Goal: Task Accomplishment & Management: Complete application form

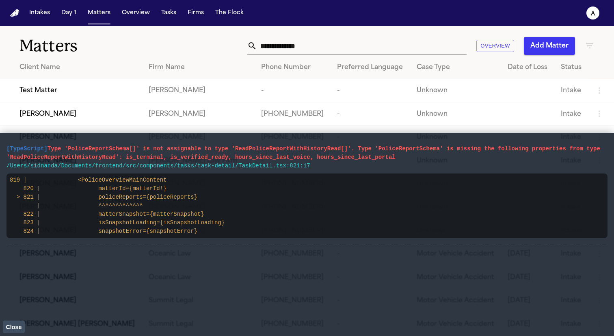
drag, startPoint x: 325, startPoint y: 167, endPoint x: 2, endPoint y: 143, distance: 324.3
click at [2, 143] on main "[TypeScript] Type 'PoliceReportSchema[]' is not assignable to type 'ReadPoliceR…" at bounding box center [307, 234] width 614 height 203
click at [4, 330] on button "Close" at bounding box center [14, 327] width 22 height 12
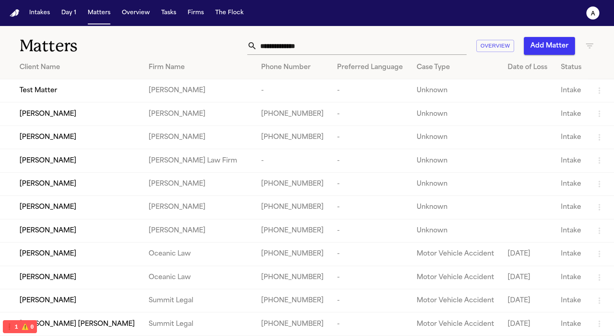
click at [76, 142] on span "JOSE SAAVEDRA REYES" at bounding box center [48, 137] width 57 height 10
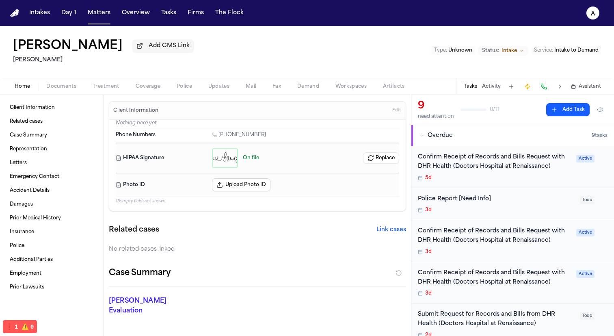
click at [113, 87] on span "Treatment" at bounding box center [106, 86] width 27 height 7
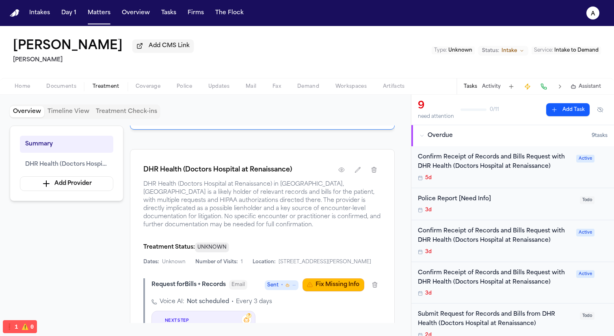
scroll to position [282, 0]
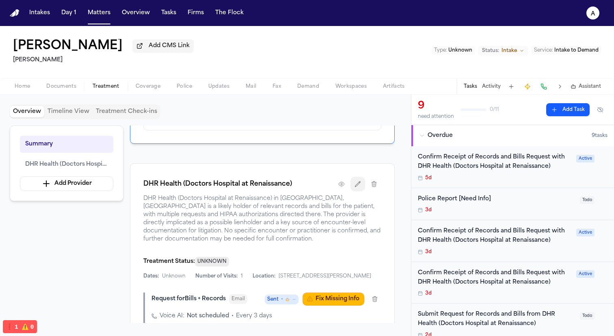
click at [356, 186] on icon "button" at bounding box center [358, 183] width 5 height 5
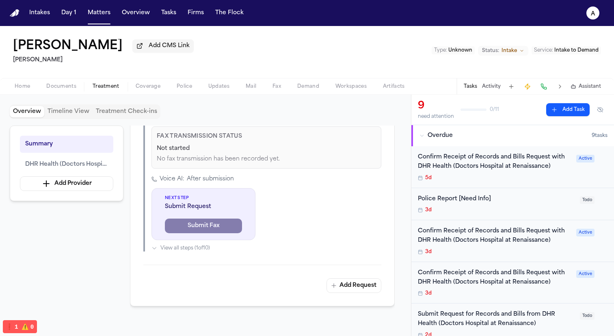
scroll to position [1475, 0]
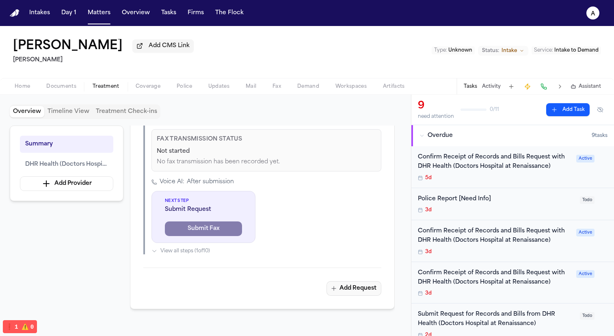
click at [349, 284] on button "Add Request" at bounding box center [354, 288] width 55 height 15
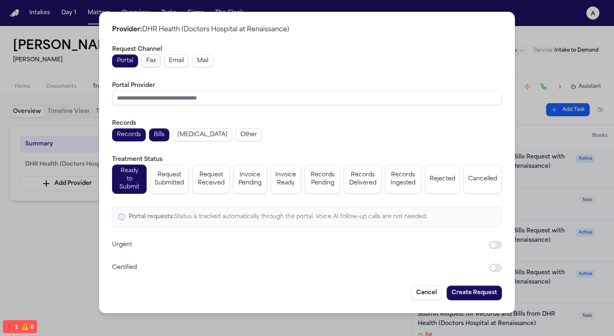
click at [145, 60] on button "Fax" at bounding box center [151, 60] width 20 height 13
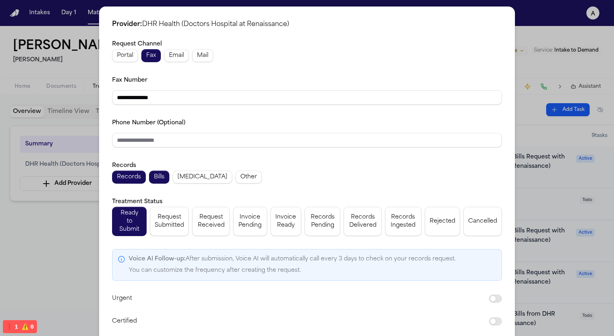
scroll to position [29, 0]
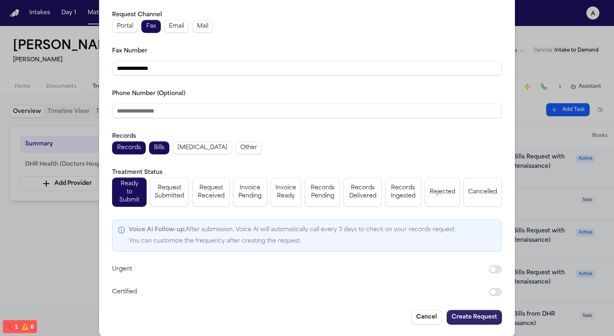
click at [474, 313] on button "Create Request" at bounding box center [474, 317] width 55 height 15
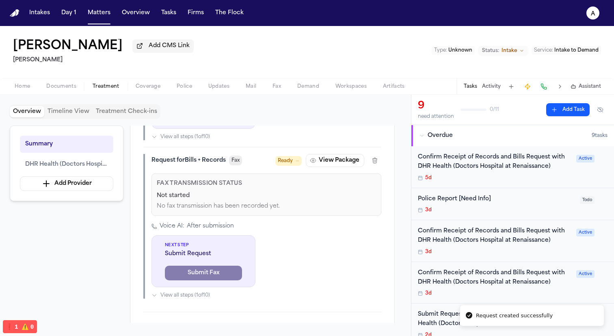
scroll to position [1586, 0]
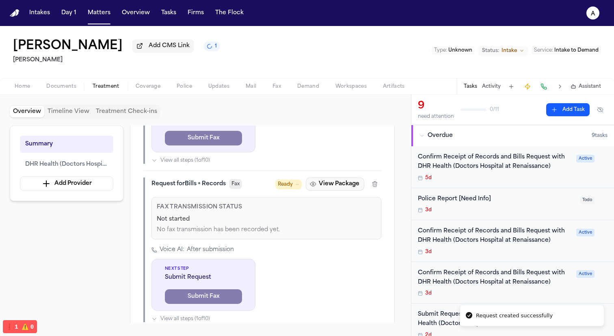
click at [341, 183] on button "View Package" at bounding box center [335, 184] width 59 height 13
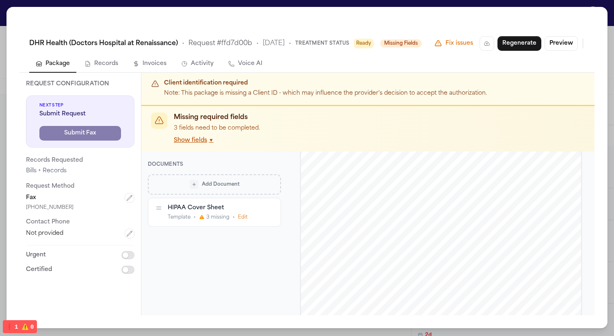
scroll to position [248, 0]
click at [240, 217] on button "Edit" at bounding box center [243, 217] width 10 height 7
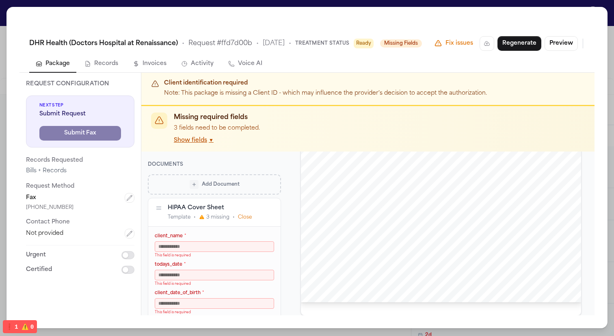
scroll to position [10, 0]
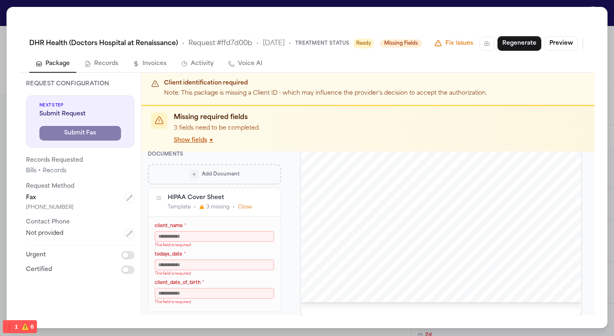
click at [237, 168] on button "Add Document" at bounding box center [214, 174] width 133 height 20
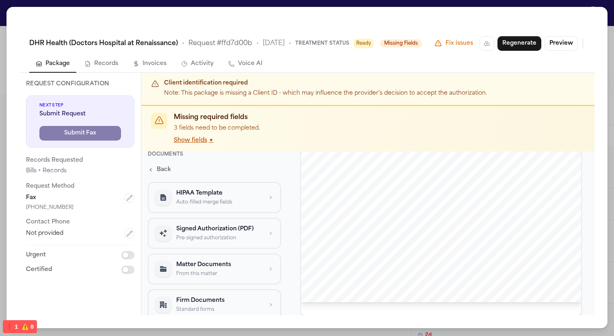
click at [240, 229] on p "Signed Authorization (PDF)" at bounding box center [219, 229] width 86 height 8
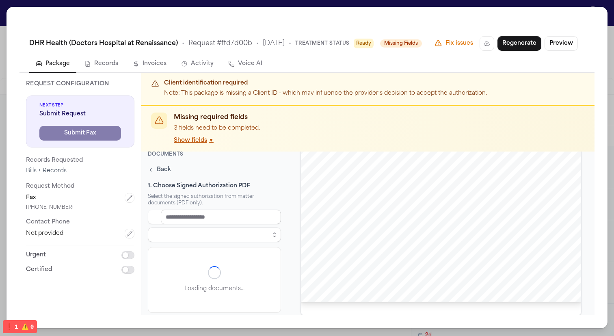
scroll to position [0, 0]
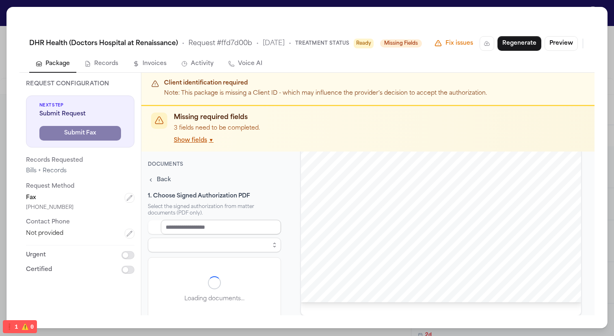
select select "**********"
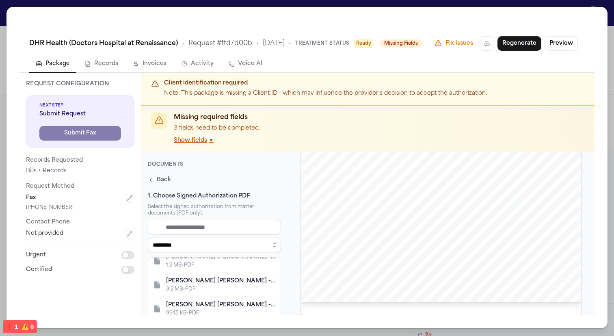
scroll to position [92, 0]
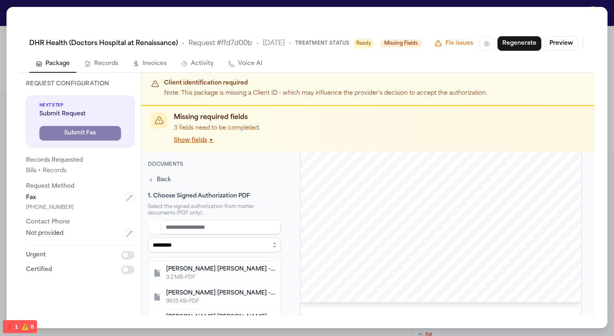
click at [247, 271] on div "J. Saavedra Reyes - HIPAA Auth and Records Request to Henry Ford St. John Hospi…" at bounding box center [221, 269] width 110 height 8
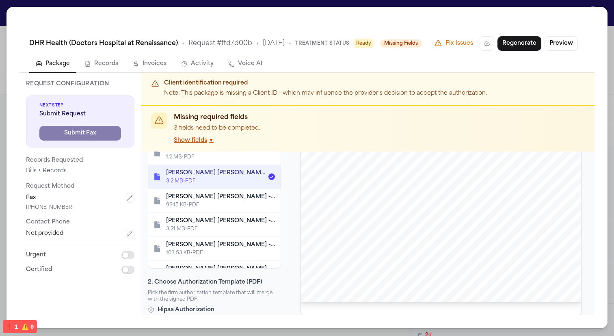
scroll to position [0, 0]
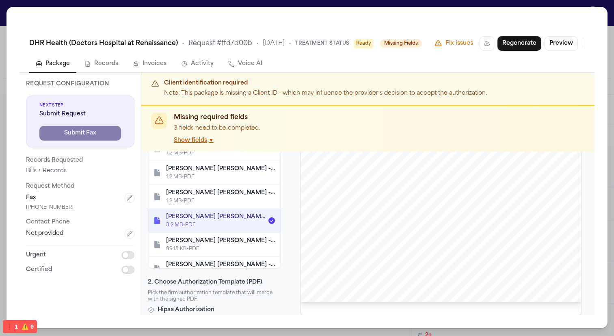
click at [246, 213] on div "J. Saavedra Reyes - HIPAA Auth and Records Request to Henry Ford St. John Hospi…" at bounding box center [217, 217] width 102 height 8
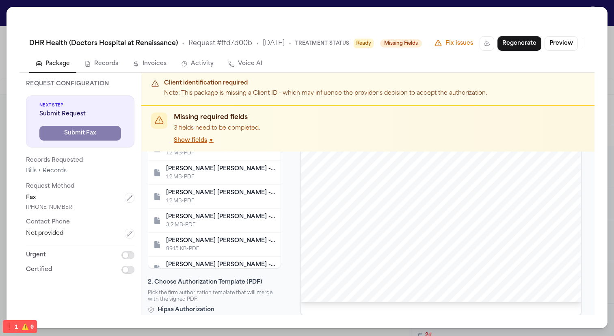
click at [392, 10] on div "**********" at bounding box center [307, 167] width 601 height 321
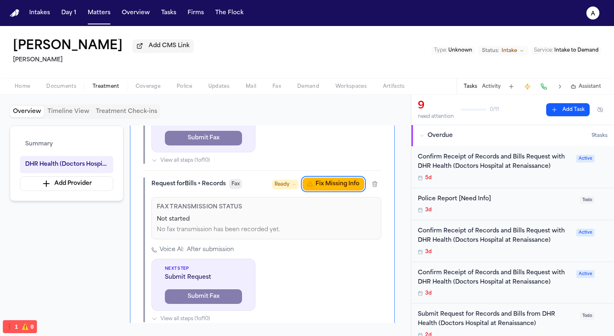
click at [91, 13] on button "Matters" at bounding box center [99, 13] width 29 height 15
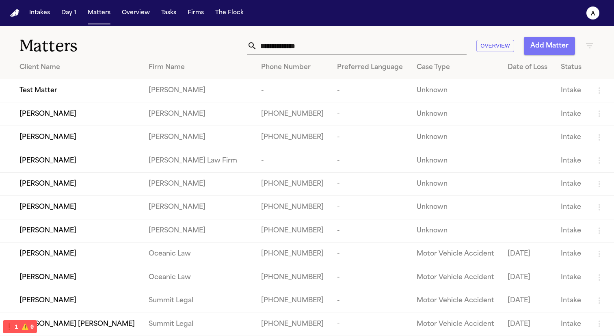
click at [559, 50] on button "Add Matter" at bounding box center [549, 46] width 51 height 18
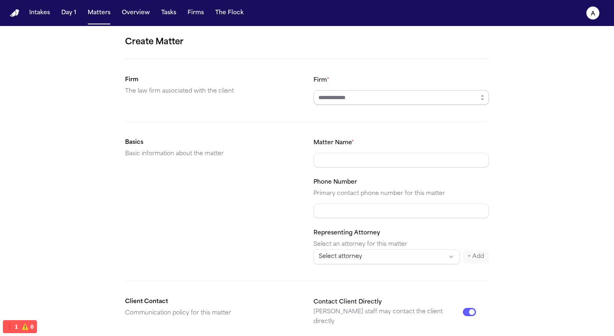
click at [441, 90] on input "Firm *" at bounding box center [402, 97] width 176 height 15
type input "*"
type input "*****"
click at [357, 161] on input "Matter Name *" at bounding box center [402, 160] width 176 height 15
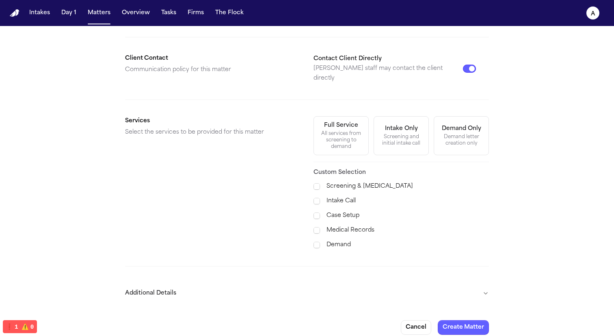
type input "**********"
click at [468, 325] on button "Create Matter" at bounding box center [463, 327] width 51 height 15
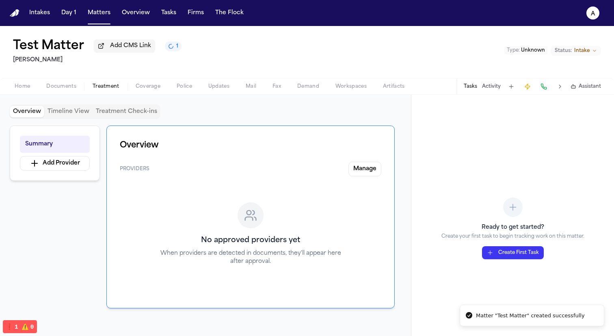
click at [111, 88] on span "Treatment" at bounding box center [106, 86] width 27 height 7
click at [369, 169] on button "Manage" at bounding box center [365, 169] width 33 height 15
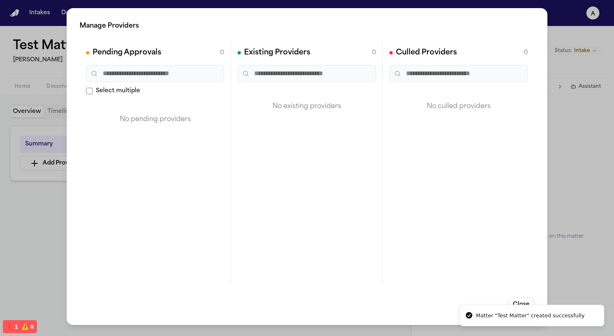
click at [22, 175] on div "Manage Providers Pending Approvals 0 Select multiple No pending providers Exist…" at bounding box center [307, 168] width 614 height 336
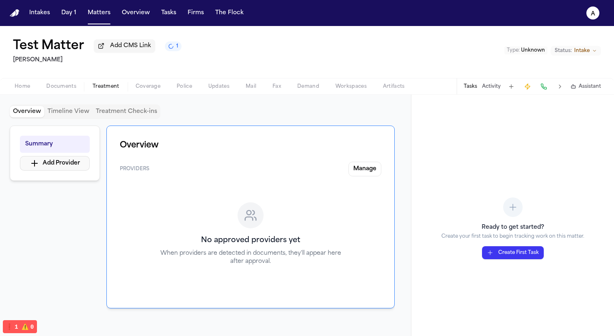
click at [59, 165] on button "Add Provider" at bounding box center [55, 163] width 70 height 15
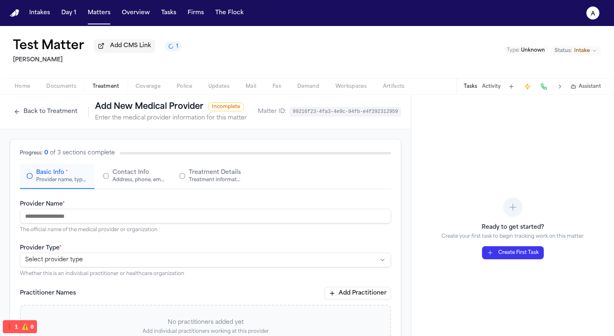
click at [171, 223] on input "Provider Name *" at bounding box center [205, 216] width 371 height 15
paste input "**********"
type input "**********"
click at [213, 260] on html "**********" at bounding box center [307, 168] width 614 height 336
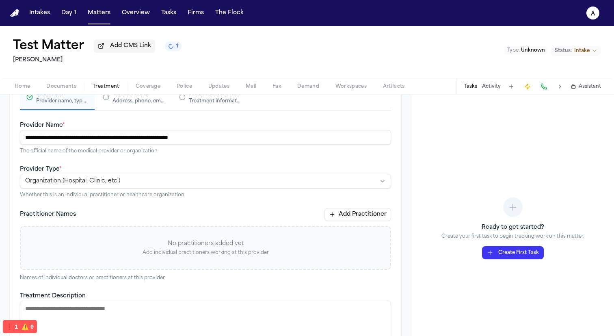
scroll to position [212, 0]
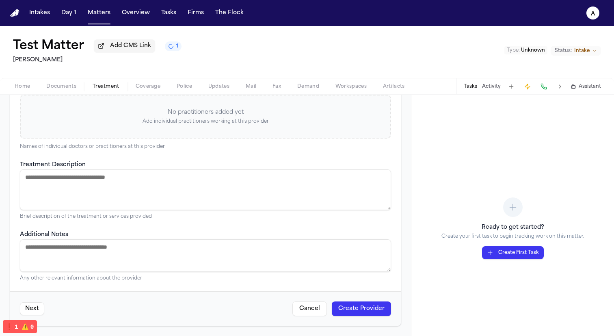
click at [370, 314] on button "Create Provider" at bounding box center [361, 308] width 59 height 15
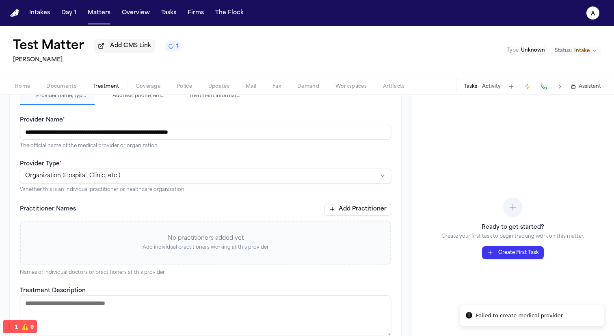
scroll to position [0, 0]
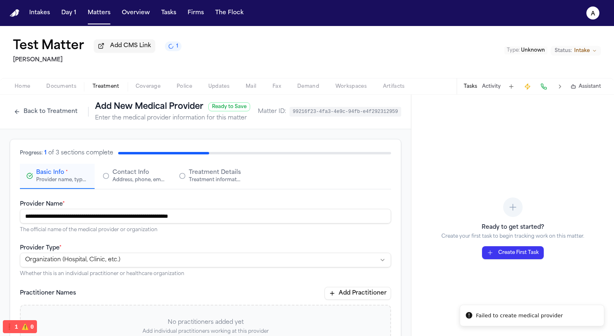
click at [161, 180] on div "Address, phone, email, and other contact details" at bounding box center [139, 180] width 52 height 7
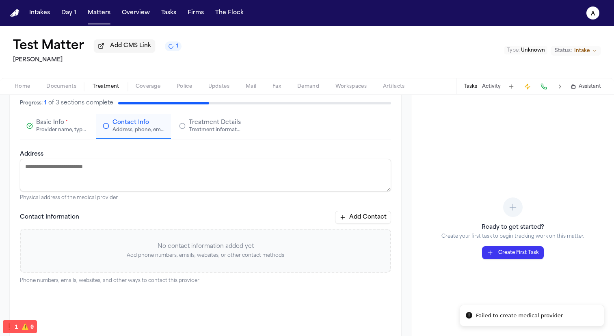
scroll to position [122, 0]
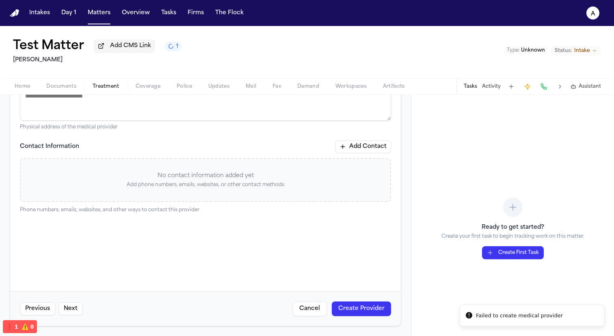
click at [373, 150] on button "Add Contact" at bounding box center [363, 146] width 56 height 13
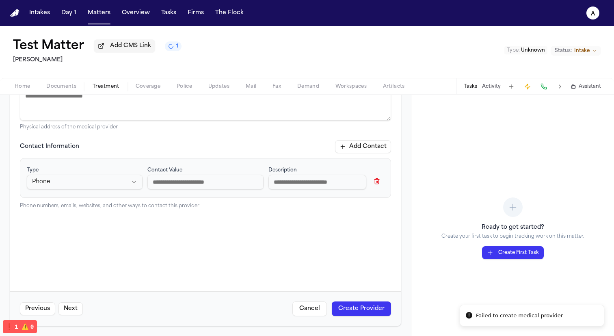
click at [99, 182] on html "Failed to create medical provider Intakes Day 1 Matters Overview Tasks Firms Th…" at bounding box center [307, 168] width 614 height 336
select select "***"
click at [180, 191] on div "Contact Value" at bounding box center [205, 178] width 116 height 26
click at [187, 186] on input at bounding box center [205, 182] width 116 height 15
type input "**********"
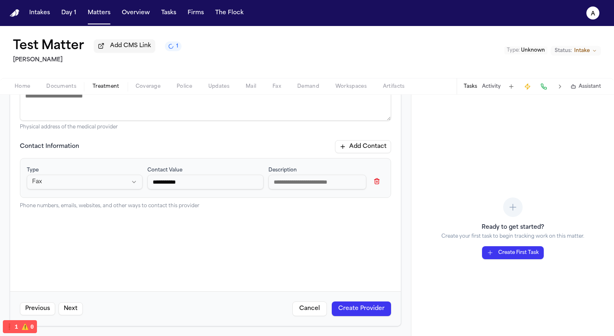
click at [358, 303] on button "Create Provider" at bounding box center [361, 308] width 59 height 15
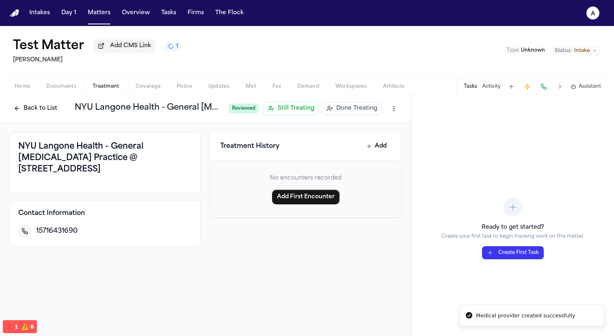
click at [69, 90] on span "Documents" at bounding box center [61, 86] width 30 height 7
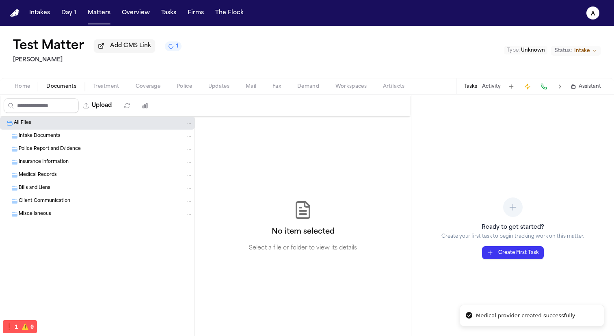
click at [90, 179] on div "Medical Records" at bounding box center [106, 174] width 174 height 7
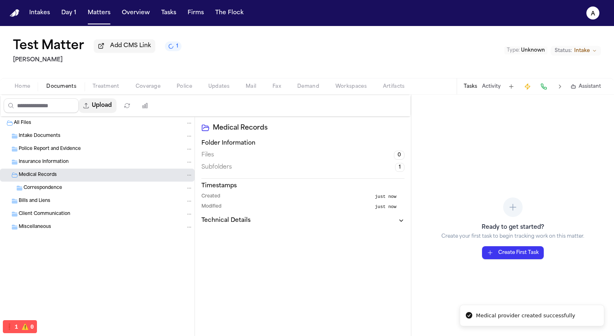
click at [111, 109] on button "Upload" at bounding box center [98, 105] width 38 height 15
select select "**********"
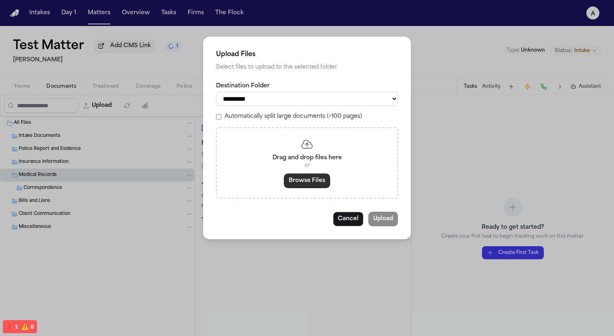
click at [310, 187] on button "Browse Files" at bounding box center [307, 180] width 46 height 15
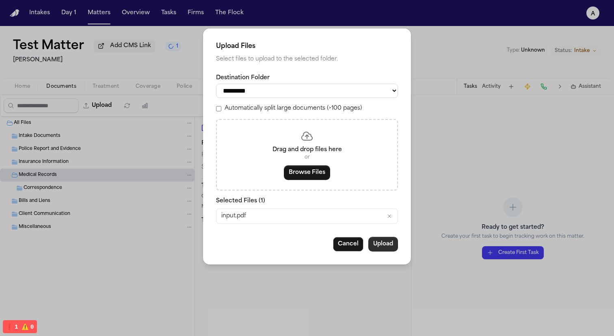
click at [390, 251] on button "Upload" at bounding box center [384, 244] width 30 height 15
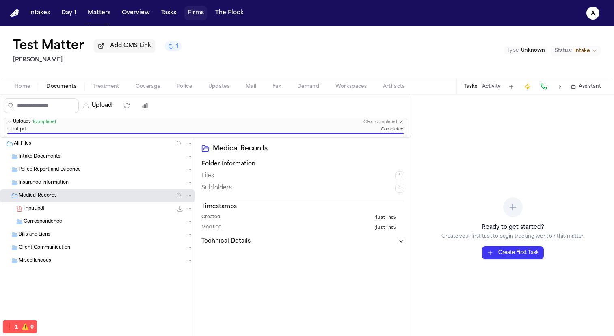
click at [200, 14] on button "Firms" at bounding box center [195, 13] width 23 height 15
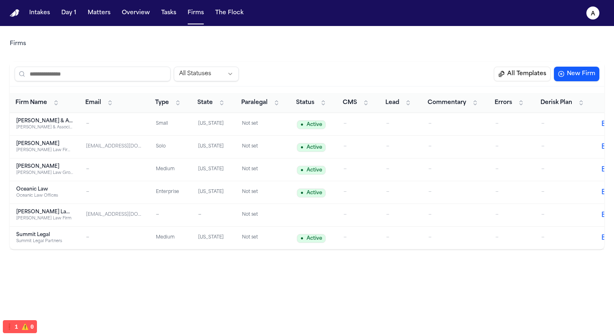
click at [111, 144] on div "sid+testFirm@finchlegal.com" at bounding box center [114, 146] width 57 height 7
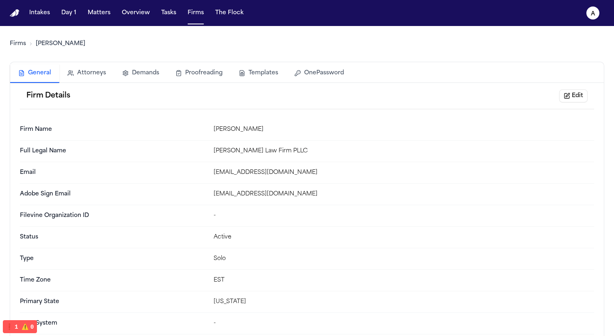
click at [264, 79] on button "Templates" at bounding box center [259, 73] width 56 height 18
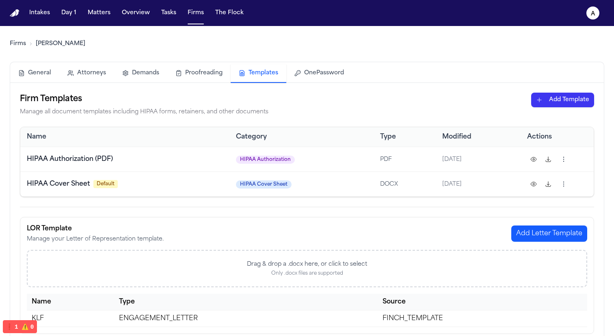
click at [534, 160] on button at bounding box center [533, 159] width 13 height 13
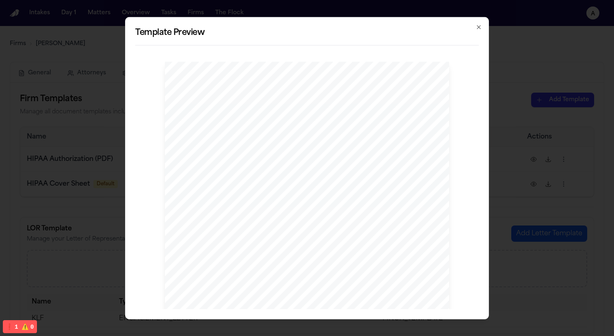
click at [481, 27] on icon "button" at bounding box center [479, 27] width 7 height 7
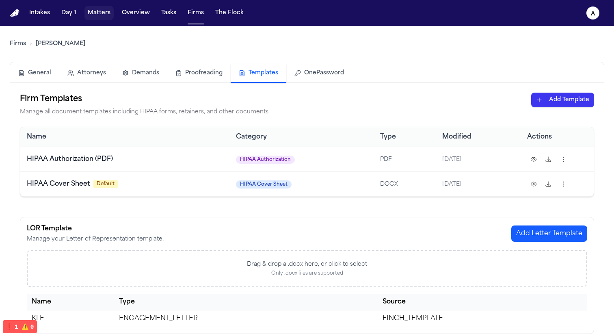
click at [98, 17] on button "Matters" at bounding box center [99, 13] width 29 height 15
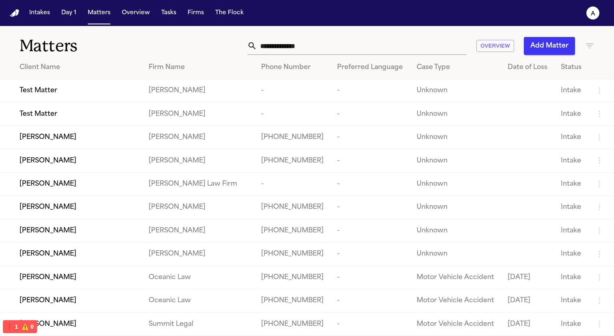
click at [76, 95] on div "Test Matter" at bounding box center [78, 91] width 116 height 10
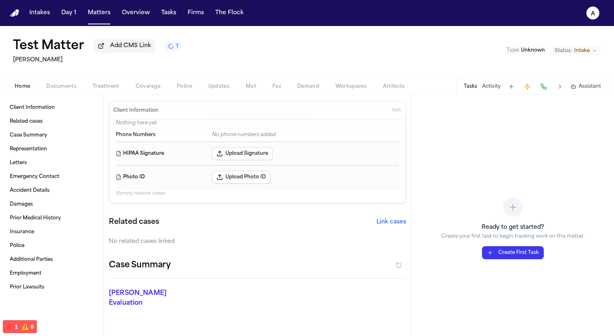
click at [112, 88] on span "Treatment" at bounding box center [106, 86] width 27 height 7
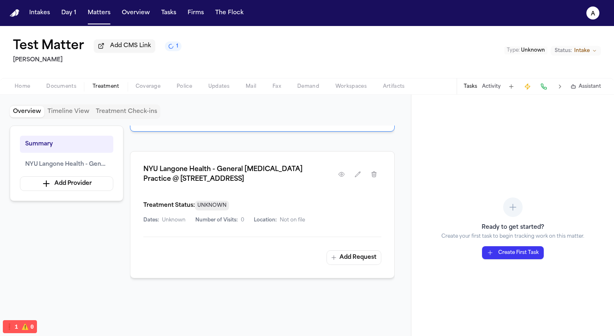
scroll to position [130, 0]
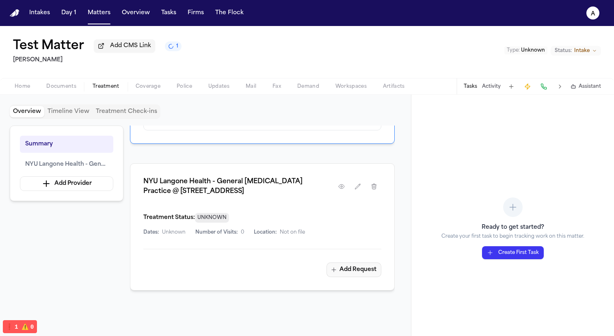
click at [340, 268] on button "Add Request" at bounding box center [354, 269] width 55 height 15
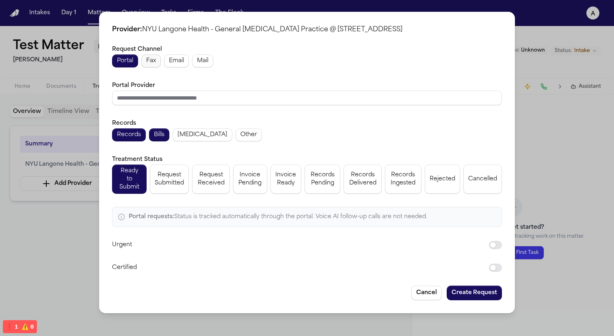
click at [156, 67] on button "Fax" at bounding box center [151, 60] width 20 height 13
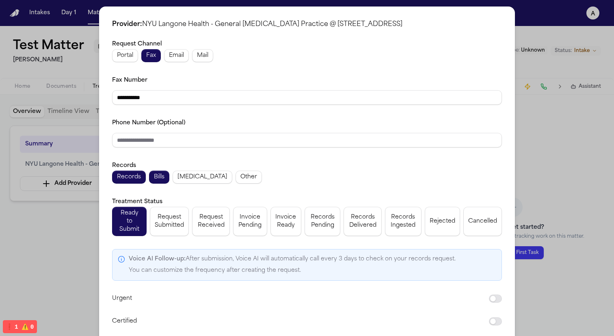
click at [467, 330] on div "**********" at bounding box center [307, 187] width 416 height 360
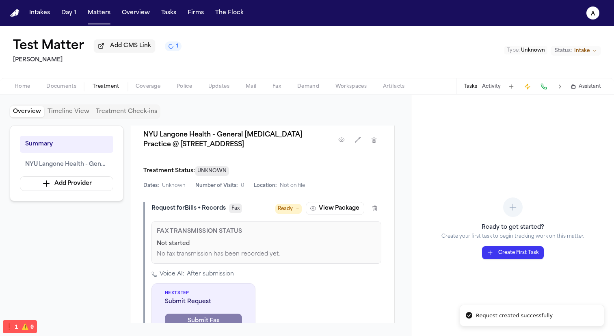
scroll to position [203, 0]
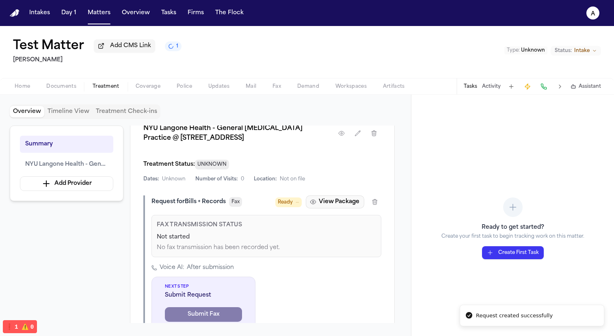
click at [328, 206] on button "View Package" at bounding box center [335, 201] width 59 height 13
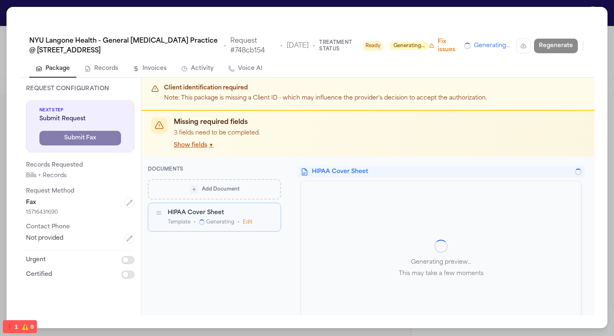
click at [203, 147] on button "Show fields ▼" at bounding box center [194, 145] width 40 height 8
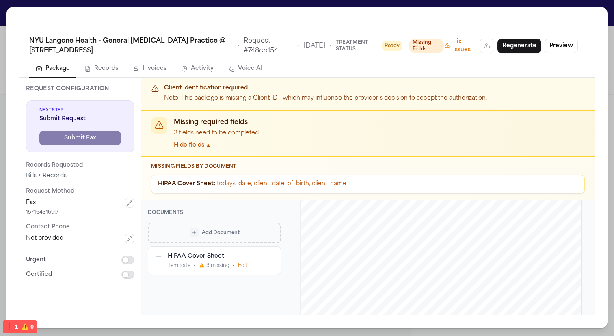
scroll to position [106, 0]
click at [270, 256] on icon "button" at bounding box center [270, 257] width 6 height 6
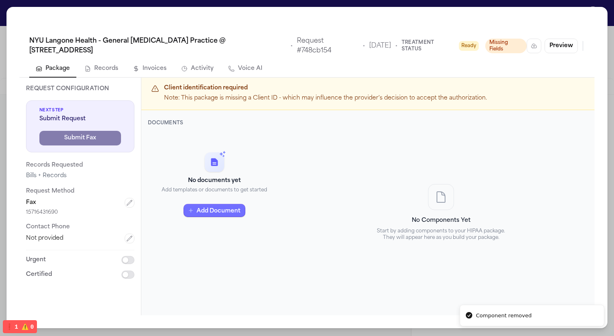
click at [230, 208] on button "Add Document" at bounding box center [215, 210] width 62 height 13
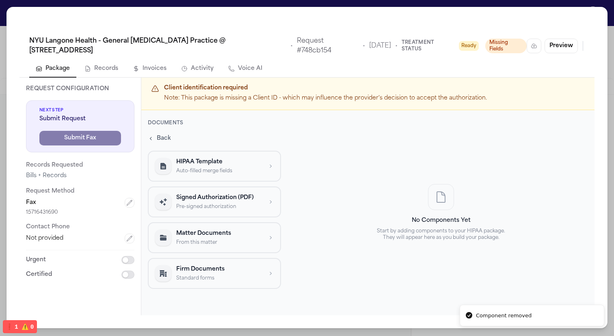
click at [227, 204] on p "Pre-signed authorization" at bounding box center [219, 207] width 86 height 7
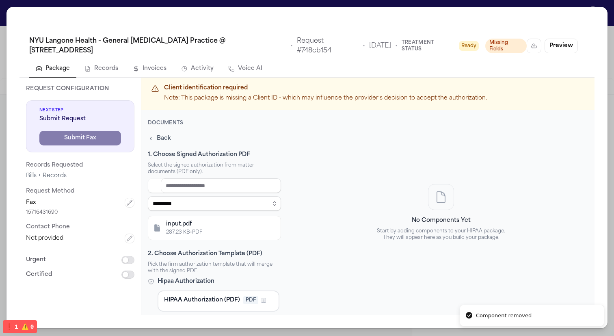
click at [225, 220] on div "input.pdf" at bounding box center [221, 224] width 110 height 8
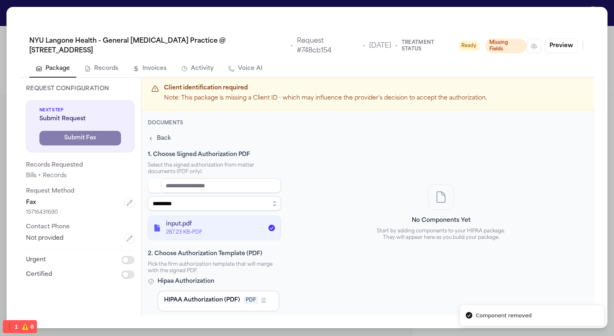
scroll to position [46, 0]
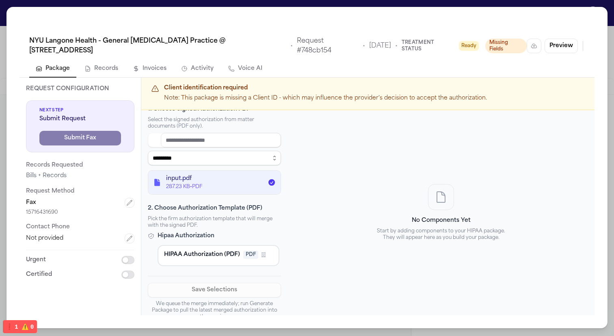
click at [231, 251] on span "HIPAA Authorization (PDF)" at bounding box center [202, 255] width 76 height 8
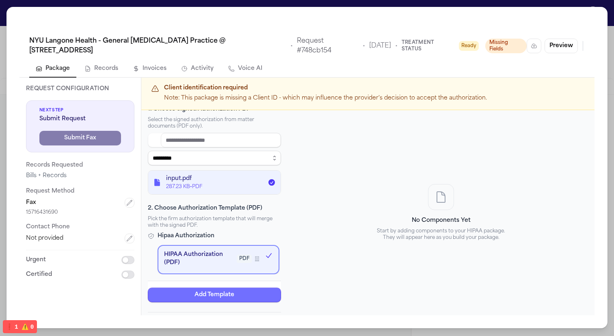
click at [235, 288] on button "Add Template" at bounding box center [214, 295] width 133 height 15
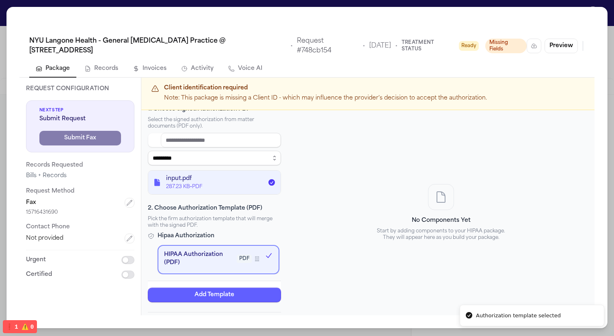
scroll to position [82, 0]
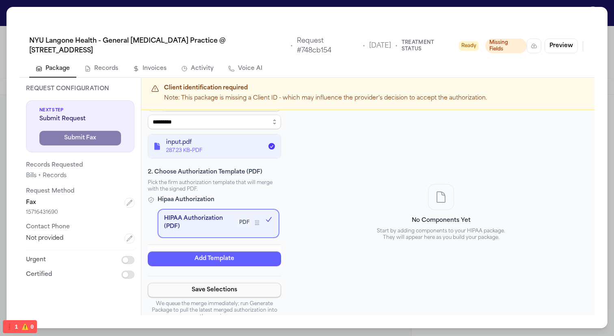
click at [234, 290] on button "Save Selections" at bounding box center [214, 290] width 133 height 15
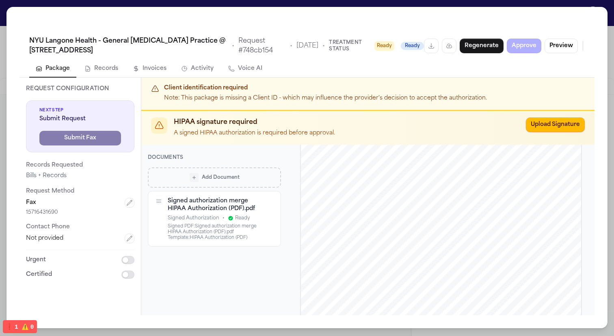
scroll to position [66, 0]
click at [558, 50] on button "Preview" at bounding box center [561, 46] width 33 height 15
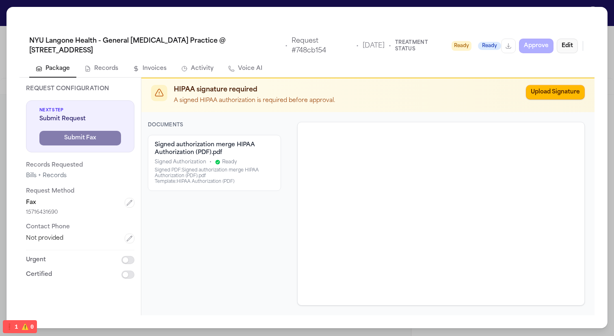
scroll to position [0, 0]
click at [41, 5] on div "NYU Langone Health - General Radiology Practice @ 204 East 34th Street • Reques…" at bounding box center [307, 168] width 614 height 336
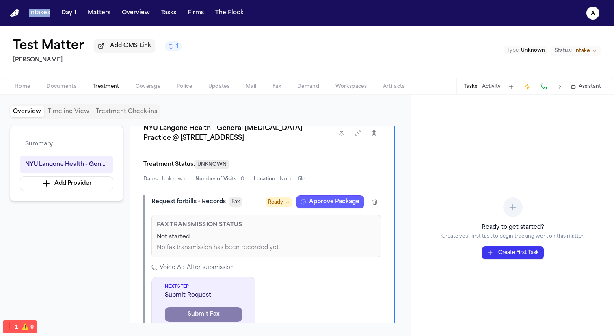
click at [41, 5] on nav "Intakes Day 1 Matters Overview Tasks Firms The Flock a" at bounding box center [307, 13] width 614 height 26
click at [25, 85] on span "Home" at bounding box center [22, 86] width 15 height 7
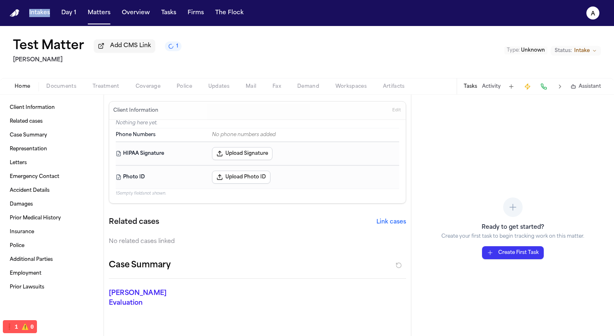
click at [396, 108] on button "Edit" at bounding box center [396, 110] width 13 height 13
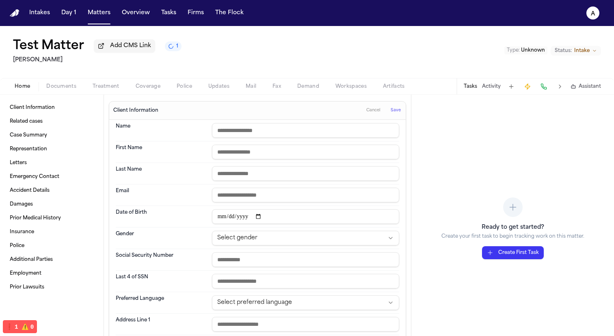
click at [256, 132] on input "text" at bounding box center [305, 130] width 187 height 15
type input "**********"
click at [258, 153] on input "text" at bounding box center [305, 152] width 187 height 15
type input "****"
click at [262, 175] on input "text" at bounding box center [305, 173] width 187 height 15
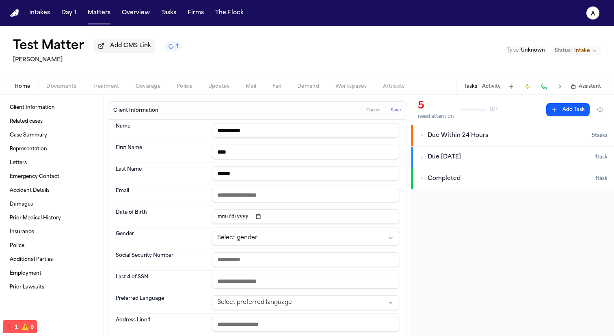
type input "******"
click at [223, 219] on input "date" at bounding box center [305, 216] width 187 height 15
type input "**********"
click at [399, 111] on span "Save" at bounding box center [396, 111] width 10 height 6
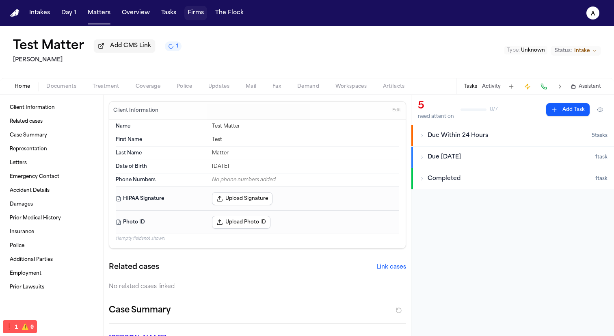
click at [193, 12] on button "Firms" at bounding box center [195, 13] width 23 height 15
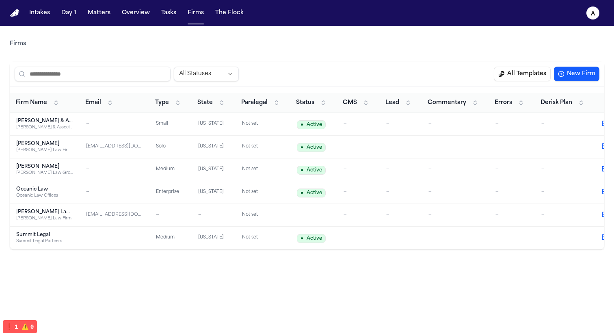
click at [24, 152] on div "Hecht Law Firm PLLC" at bounding box center [44, 150] width 57 height 6
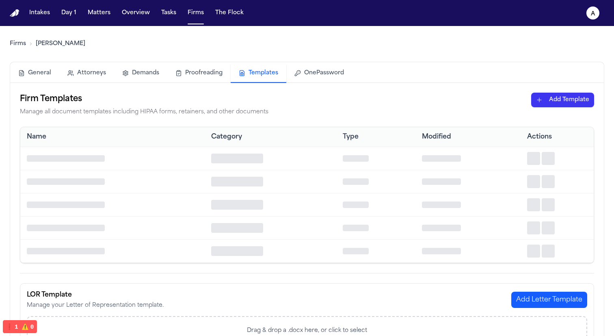
click at [249, 74] on button "Templates" at bounding box center [259, 73] width 56 height 19
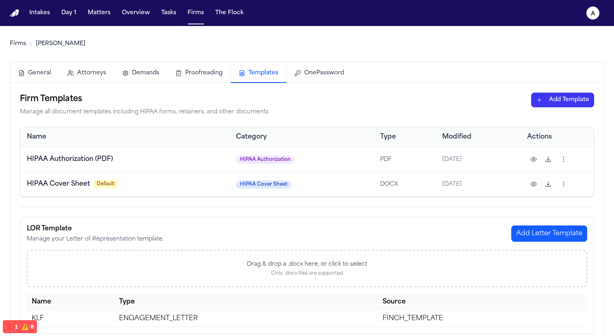
click at [533, 186] on button at bounding box center [533, 184] width 13 height 13
click at [550, 181] on button at bounding box center [548, 184] width 13 height 13
click at [551, 163] on button at bounding box center [548, 159] width 13 height 13
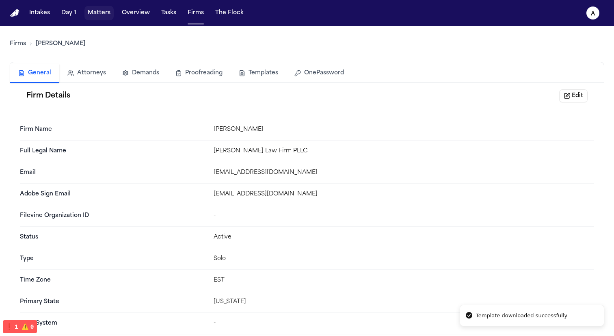
click at [96, 10] on button "Matters" at bounding box center [99, 13] width 29 height 15
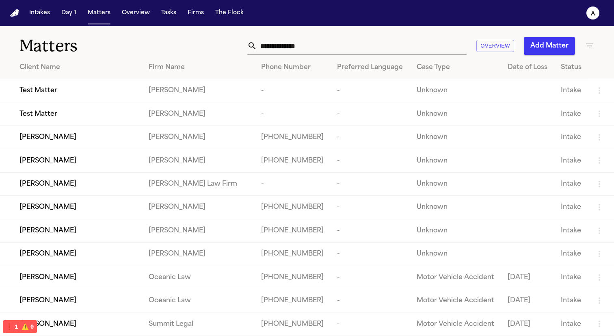
click at [74, 92] on div "Test Matter" at bounding box center [78, 91] width 116 height 10
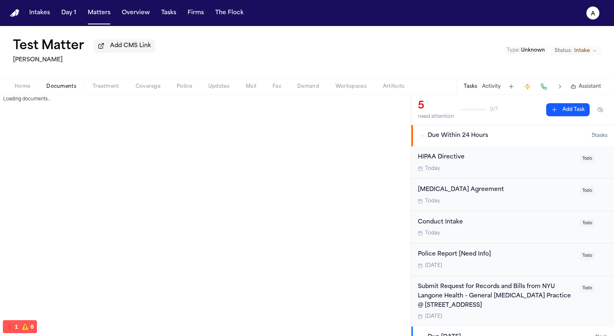
click at [66, 89] on span "Documents" at bounding box center [61, 86] width 30 height 7
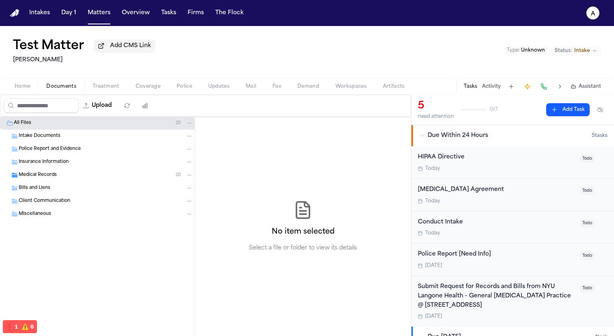
click at [111, 177] on div "Medical Records ( 2 )" at bounding box center [106, 174] width 174 height 7
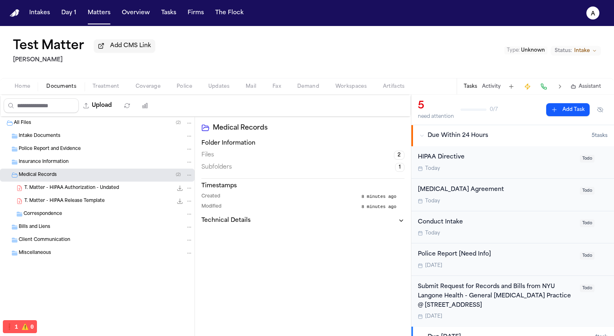
click at [128, 189] on div "T. Matter - HIPAA Authorization - Undated 154.1 KB • PDF" at bounding box center [108, 188] width 169 height 8
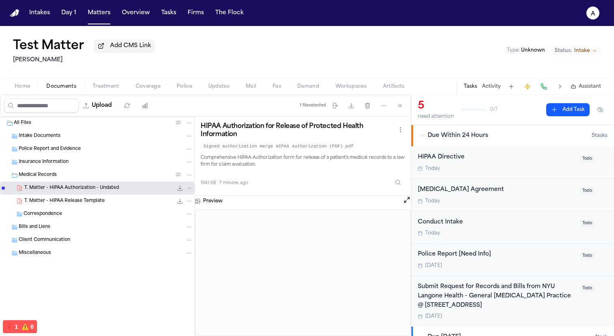
click at [129, 201] on div "T. Matter - HIPAA Release Template 287.2 KB • PDF" at bounding box center [108, 201] width 169 height 8
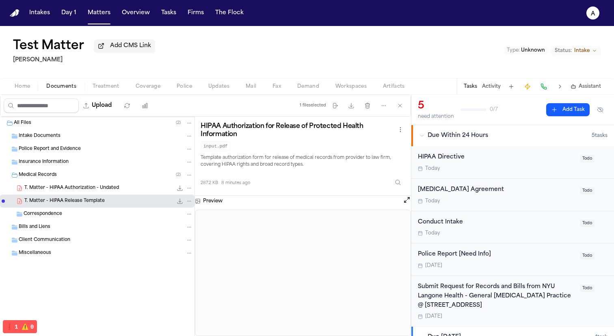
click at [111, 188] on span "T. Matter - HIPAA Authorization - Undated" at bounding box center [71, 188] width 95 height 7
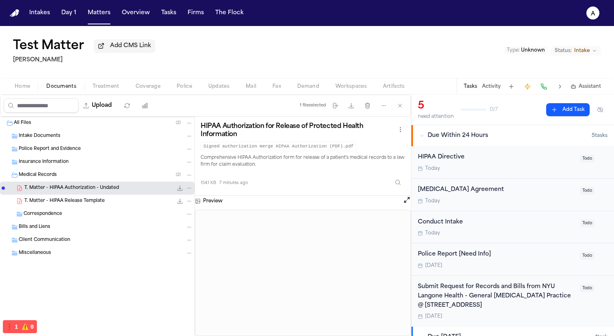
click at [188, 189] on icon "File: T. Matter - HIPAA Authorization - Undated" at bounding box center [189, 188] width 6 height 6
click at [183, 236] on span "Delete" at bounding box center [188, 235] width 24 height 10
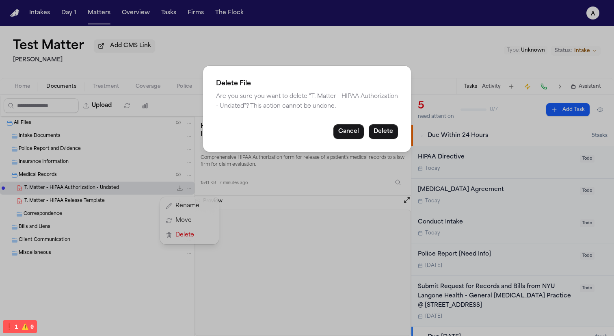
click at [377, 134] on button "Delete" at bounding box center [383, 131] width 29 height 15
click at [384, 137] on button "Delete" at bounding box center [383, 131] width 29 height 15
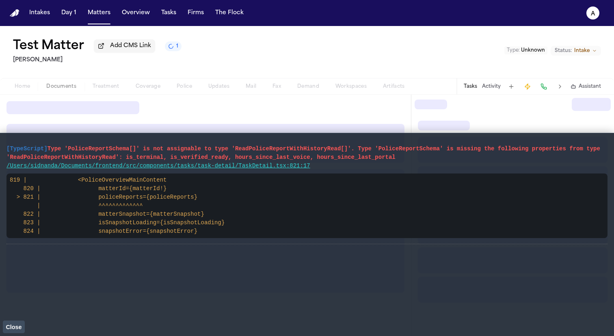
click at [11, 331] on button "Close" at bounding box center [14, 327] width 22 height 12
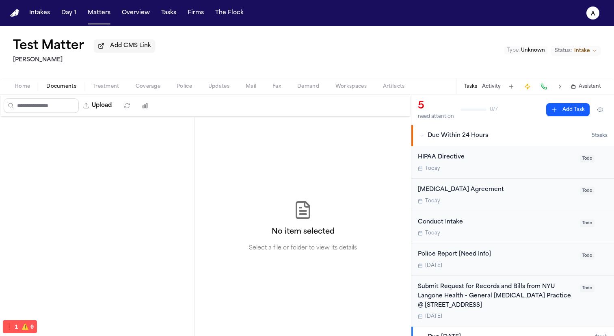
click at [17, 325] on button "❗️ 1 ⚠️ 0" at bounding box center [20, 326] width 34 height 13
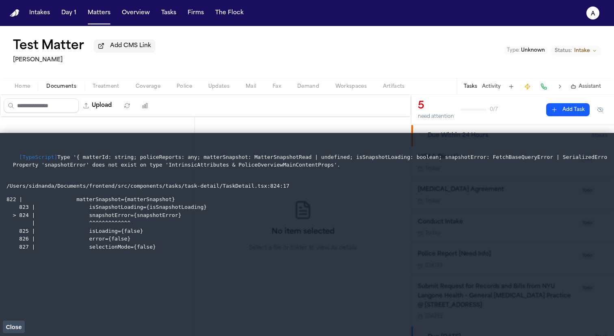
drag, startPoint x: 168, startPoint y: 253, endPoint x: 0, endPoint y: 154, distance: 194.7
click at [0, 0] on body "Intakes Day 1 Matters Overview Tasks Firms The Flock a Test Matter Add CMS Link…" at bounding box center [307, 168] width 614 height 336
click at [9, 327] on span "Close" at bounding box center [14, 327] width 16 height 7
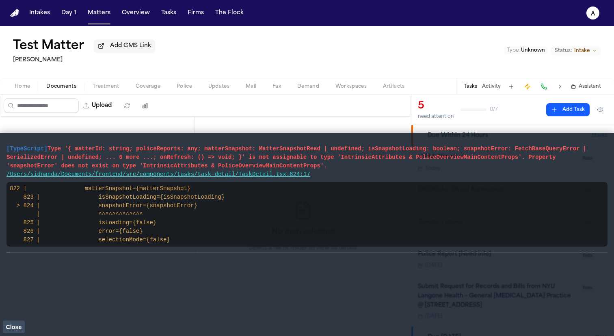
click at [14, 328] on span "Close" at bounding box center [14, 327] width 16 height 7
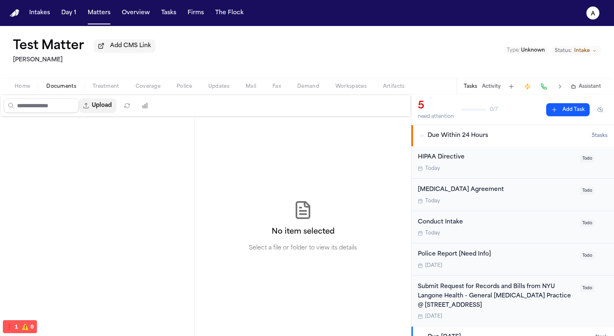
click at [103, 111] on button "Upload" at bounding box center [98, 105] width 38 height 15
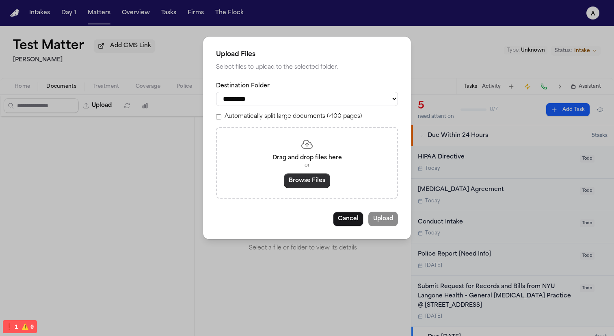
click at [305, 187] on button "Browse Files" at bounding box center [307, 180] width 46 height 15
click at [311, 182] on button "Browse Files" at bounding box center [307, 180] width 46 height 15
click at [349, 226] on button "Cancel" at bounding box center [348, 219] width 30 height 15
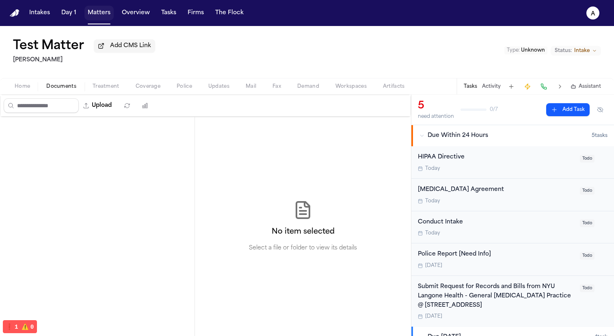
click at [92, 19] on button "Matters" at bounding box center [99, 13] width 29 height 15
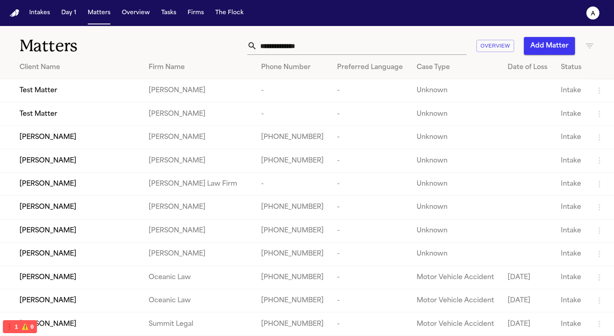
click at [562, 46] on button "Add Matter" at bounding box center [549, 46] width 51 height 18
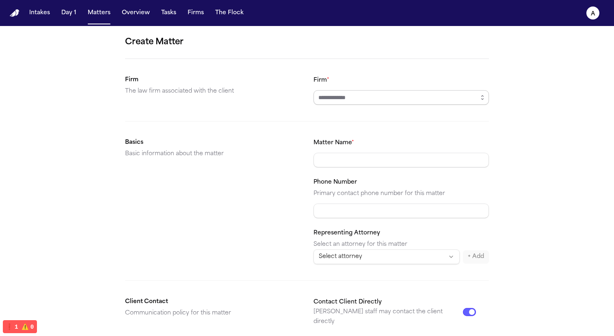
click at [354, 96] on input "Firm *" at bounding box center [402, 97] width 176 height 15
type input "******"
click at [374, 157] on form "Create Matter Firm The law firm associated with the client Firm * Basics Basic …" at bounding box center [307, 307] width 364 height 542
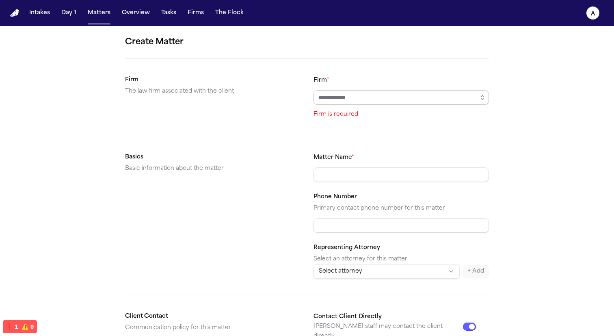
click at [387, 101] on input "Firm *" at bounding box center [402, 97] width 176 height 15
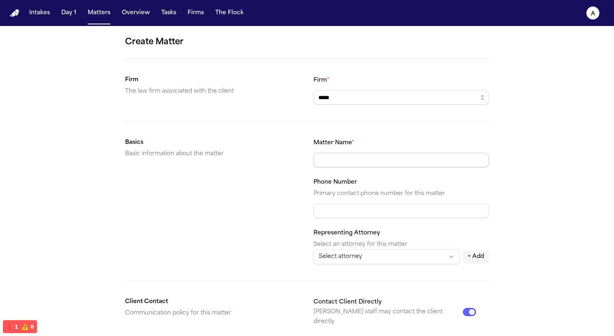
type input "*****"
click at [374, 158] on input "Matter Name *" at bounding box center [402, 160] width 176 height 15
type input "******"
click at [367, 210] on input "Phone Number" at bounding box center [402, 211] width 176 height 15
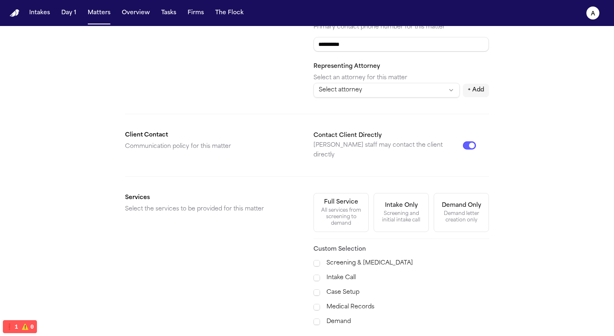
scroll to position [243, 0]
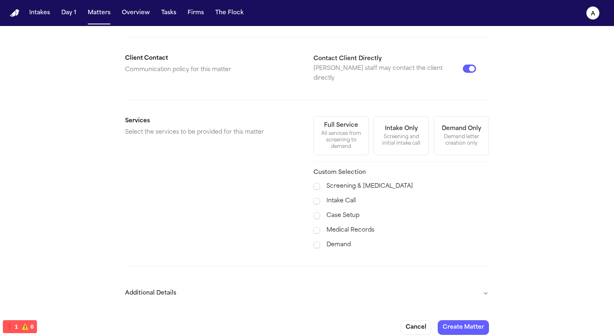
type input "**********"
click at [339, 132] on div "All services from screening to demand" at bounding box center [341, 140] width 45 height 20
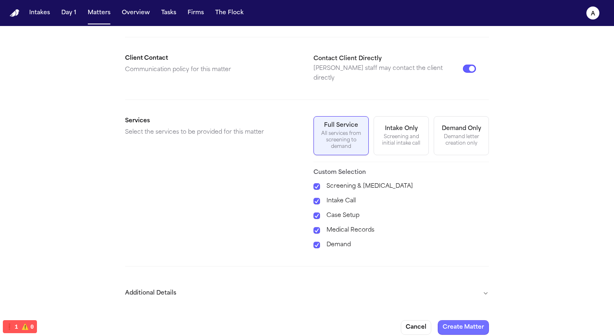
click at [477, 321] on button "Create Matter" at bounding box center [463, 327] width 51 height 15
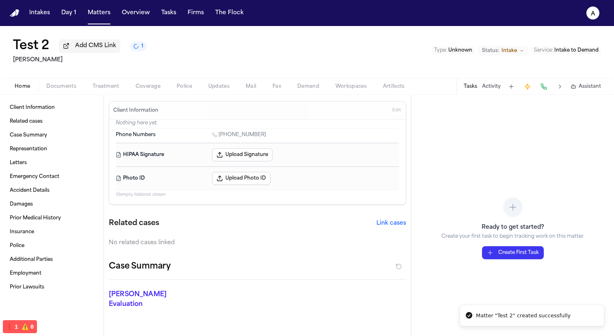
click at [400, 113] on span "Edit" at bounding box center [396, 111] width 9 height 6
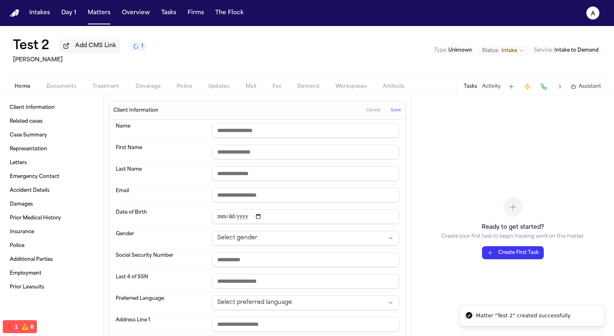
click at [308, 128] on input "text" at bounding box center [305, 130] width 187 height 15
type input "********"
type input "****"
type input "***"
type input "**********"
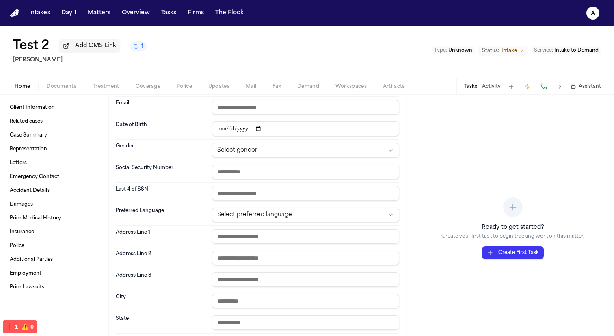
scroll to position [152, 0]
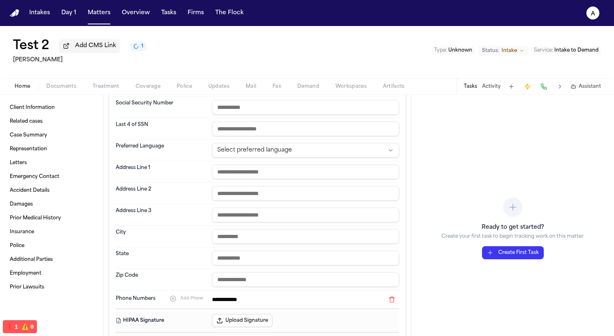
click at [325, 113] on input "text" at bounding box center [305, 107] width 187 height 15
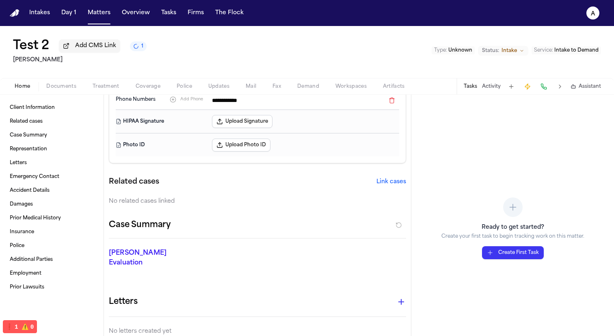
scroll to position [0, 0]
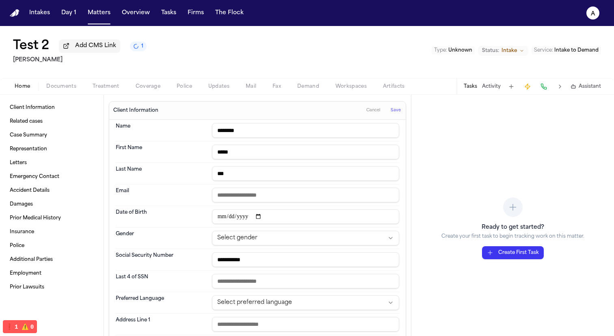
type input "**********"
click at [395, 113] on span "Save" at bounding box center [396, 111] width 10 height 6
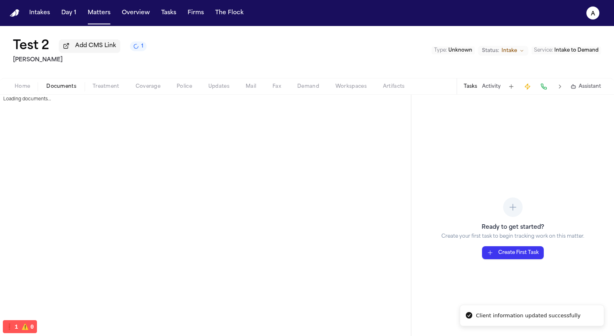
click at [69, 86] on span "Documents" at bounding box center [61, 86] width 30 height 7
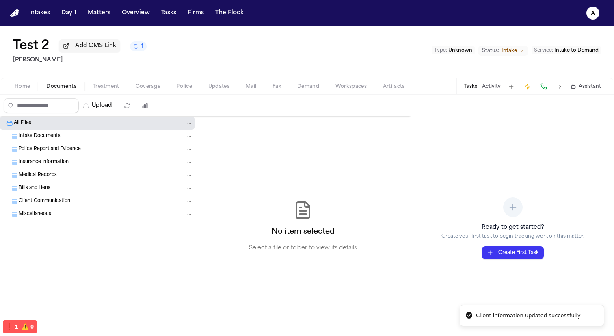
click at [83, 173] on div "Medical Records" at bounding box center [106, 174] width 174 height 7
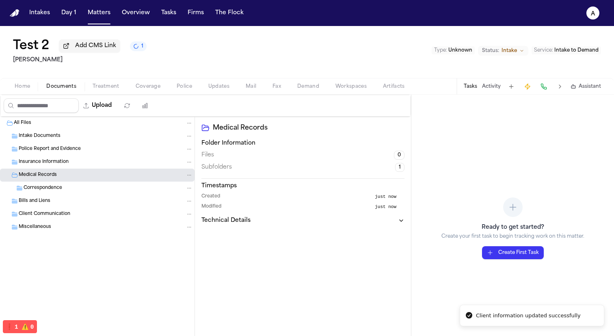
click at [107, 108] on button "Upload" at bounding box center [98, 105] width 38 height 15
select select "**********"
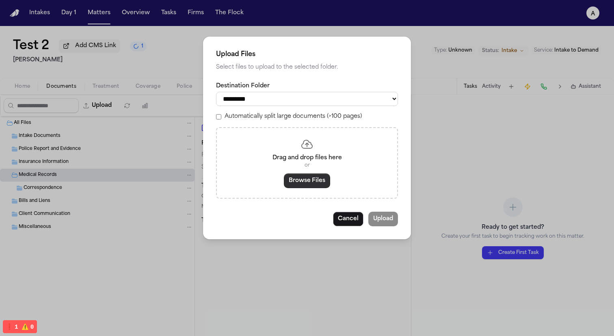
click at [307, 185] on button "Browse Files" at bounding box center [307, 180] width 46 height 15
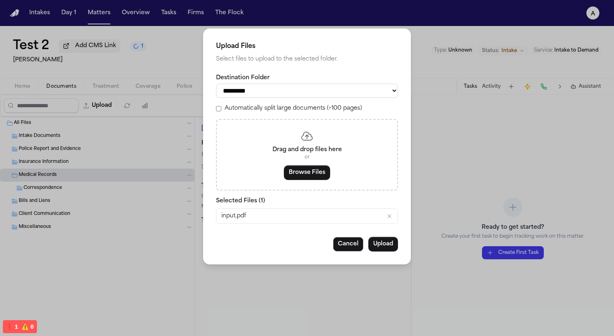
click at [388, 219] on icon "Remove input.pdf" at bounding box center [389, 216] width 7 height 7
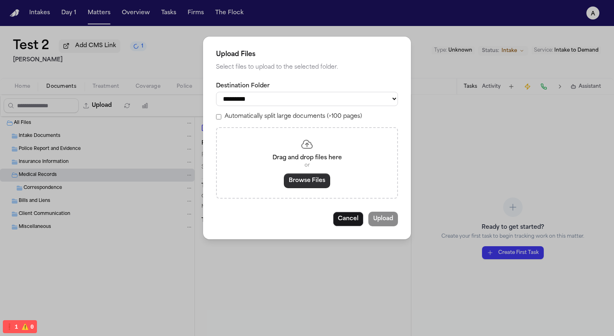
click at [308, 182] on button "Browse Files" at bounding box center [307, 180] width 46 height 15
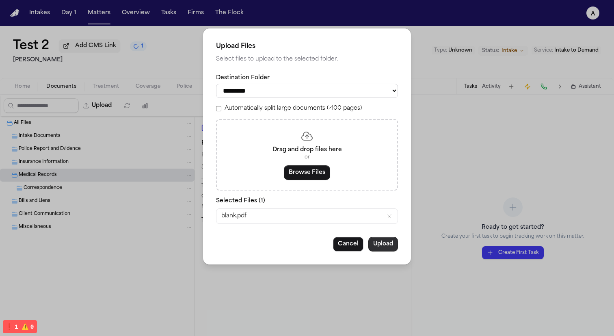
click at [379, 250] on button "Upload" at bounding box center [384, 244] width 30 height 15
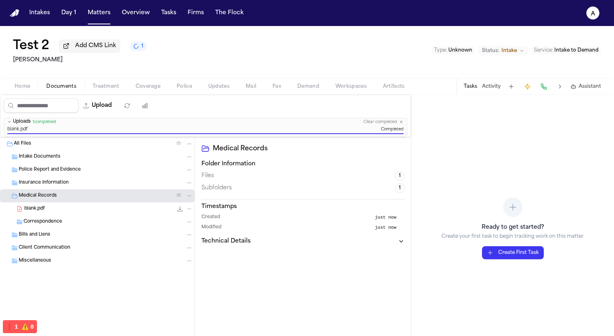
click at [95, 213] on div "blank.pdf 103.5 KB • PDF" at bounding box center [108, 209] width 169 height 8
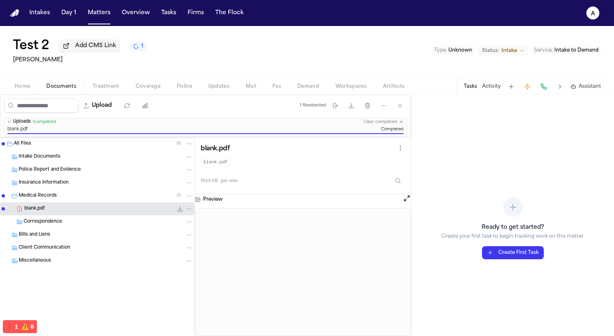
click at [115, 87] on span "Treatment" at bounding box center [106, 86] width 27 height 7
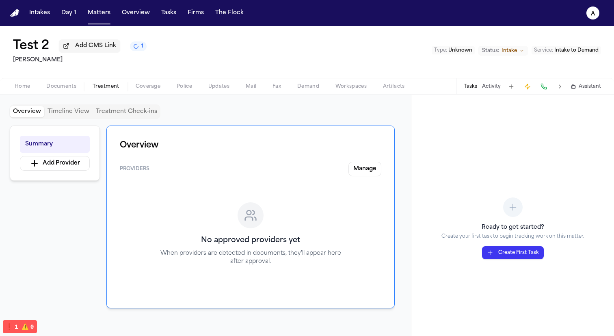
click at [56, 172] on div "Summary Add Provider" at bounding box center [55, 153] width 90 height 55
click at [56, 168] on button "Add Provider" at bounding box center [55, 163] width 70 height 15
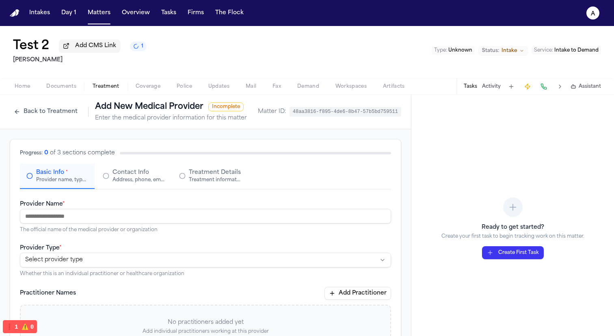
click at [207, 215] on input "Provider Name *" at bounding box center [205, 216] width 371 height 15
paste input "**********"
type input "**********"
click at [176, 267] on html "**********" at bounding box center [307, 168] width 614 height 336
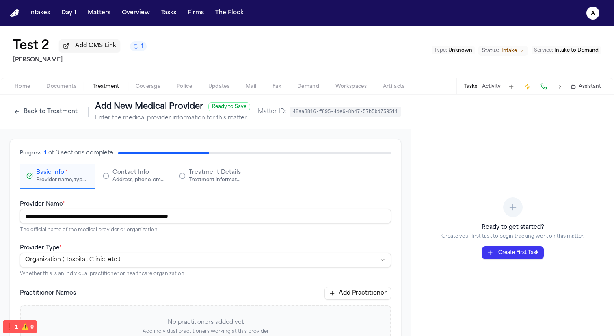
click at [148, 188] on button "Contact Info Address, phone, email, and other contact details" at bounding box center [133, 176] width 75 height 25
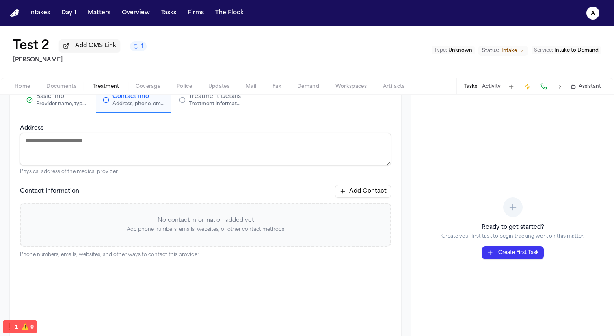
scroll to position [122, 0]
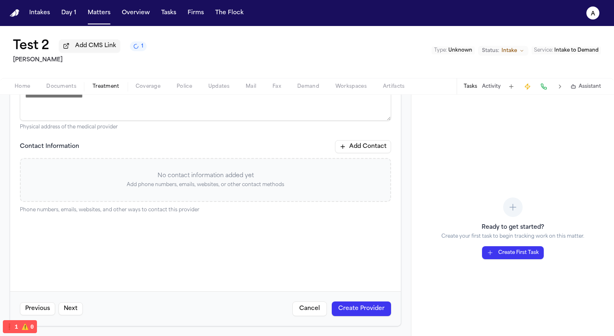
click at [385, 141] on button "Add Contact" at bounding box center [363, 146] width 56 height 13
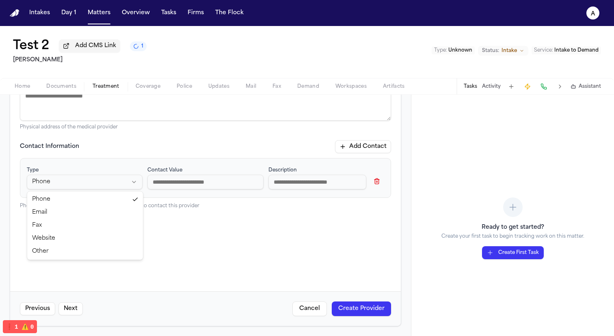
click at [127, 183] on html "Intakes Day 1 Matters Overview Tasks Firms The Flock a Test 2 Add CMS Link 1 He…" at bounding box center [307, 168] width 614 height 336
select select "***"
click at [184, 178] on input at bounding box center [205, 182] width 116 height 15
type input "**********"
click at [345, 309] on button "Create Provider" at bounding box center [361, 308] width 59 height 15
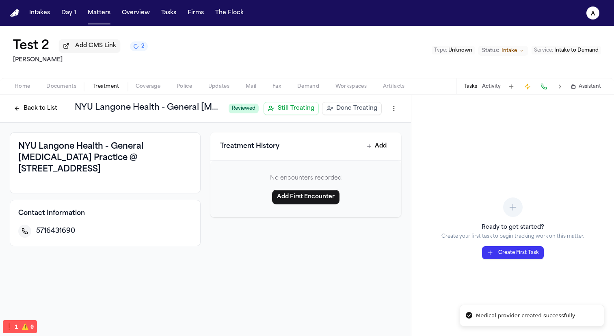
click at [31, 111] on button "Back to List" at bounding box center [36, 108] width 52 height 13
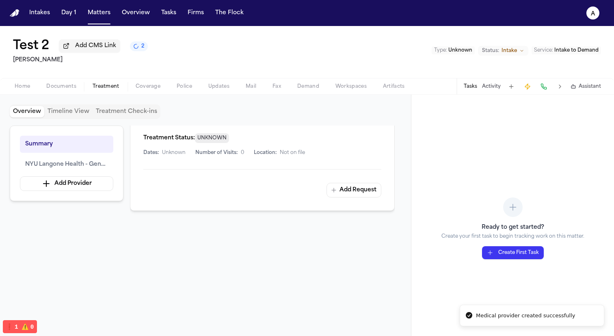
scroll to position [212, 0]
click at [370, 194] on button "Add Request" at bounding box center [354, 187] width 55 height 15
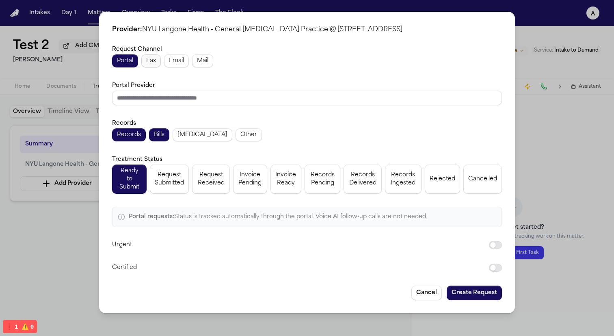
click at [145, 63] on button "Fax" at bounding box center [151, 60] width 20 height 13
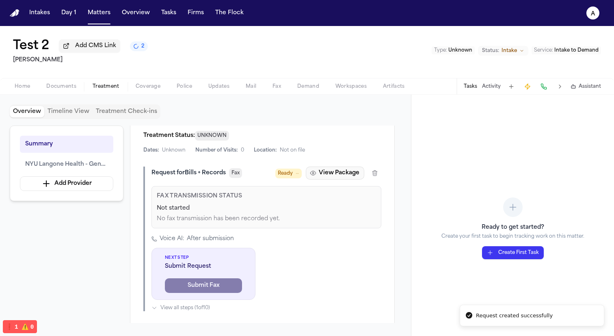
click at [358, 171] on button "View Package" at bounding box center [335, 173] width 59 height 13
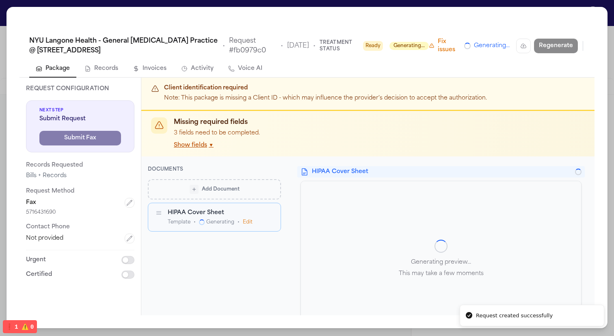
click at [270, 212] on icon "button" at bounding box center [270, 213] width 6 height 6
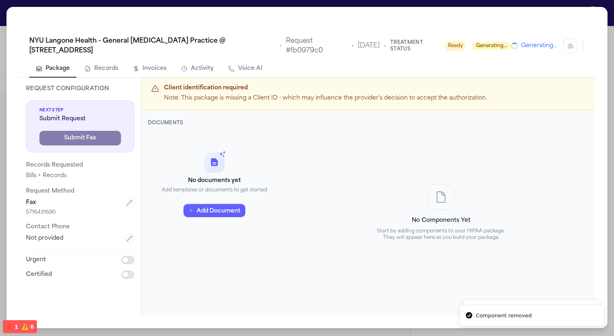
click at [230, 209] on button "Add Document" at bounding box center [215, 210] width 62 height 13
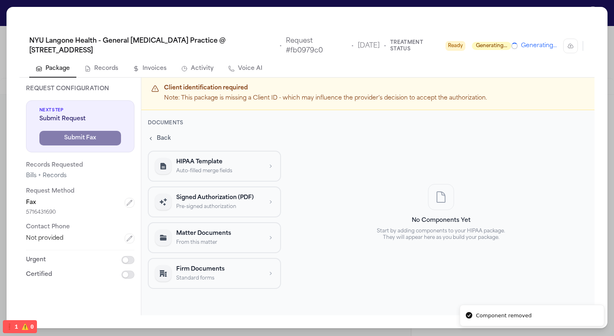
click at [232, 204] on p "Pre-signed authorization" at bounding box center [219, 207] width 86 height 7
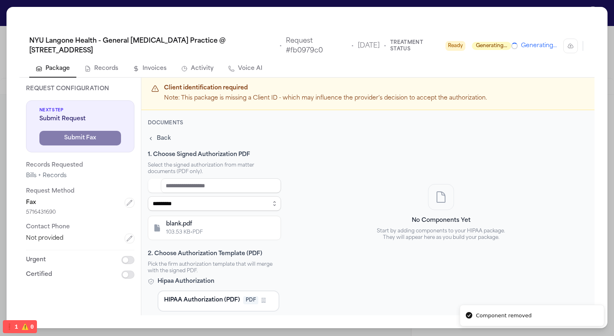
click at [232, 230] on div "103.53 KB • PDF" at bounding box center [221, 232] width 110 height 7
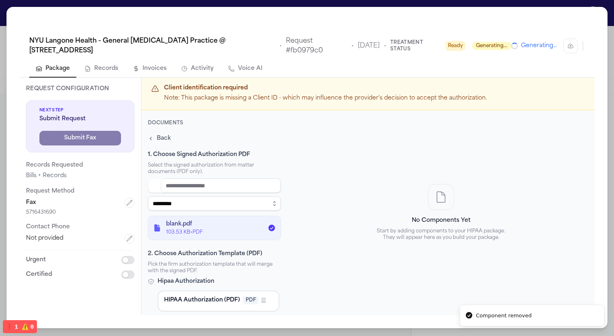
scroll to position [0, 0]
click at [227, 299] on span "HIPAA Authorization (PDF)" at bounding box center [202, 300] width 76 height 8
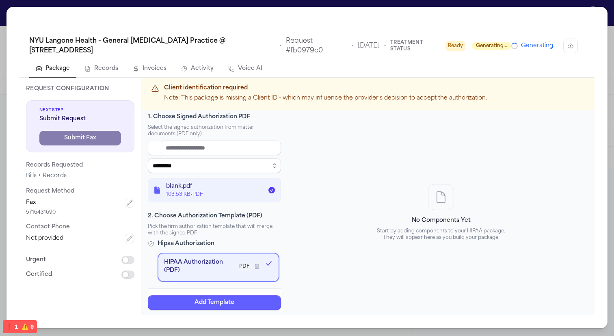
scroll to position [87, 0]
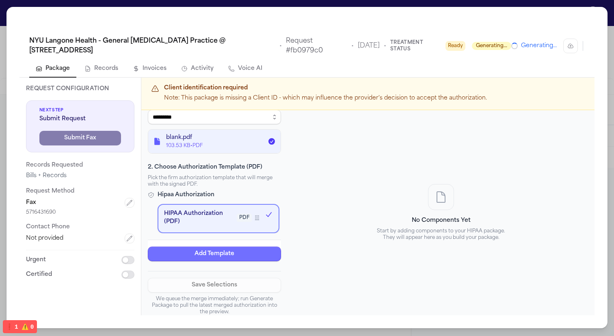
click at [232, 257] on button "Add Template" at bounding box center [214, 254] width 133 height 15
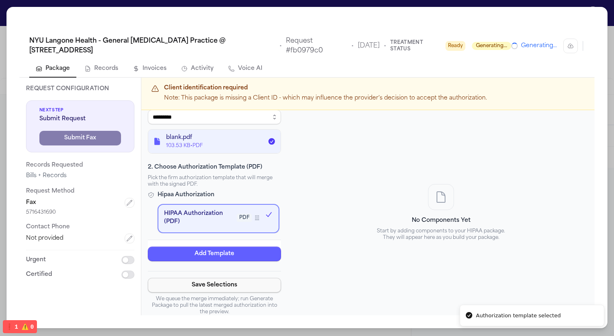
click at [233, 284] on button "Save Selections" at bounding box center [214, 285] width 133 height 15
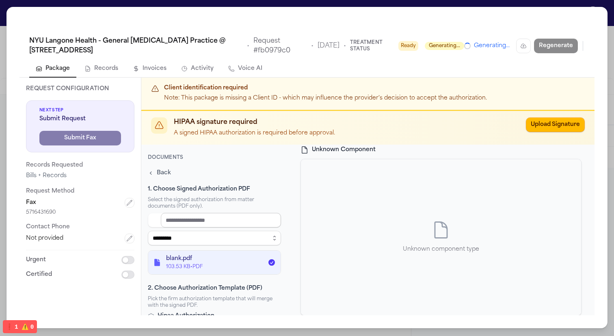
scroll to position [121, 0]
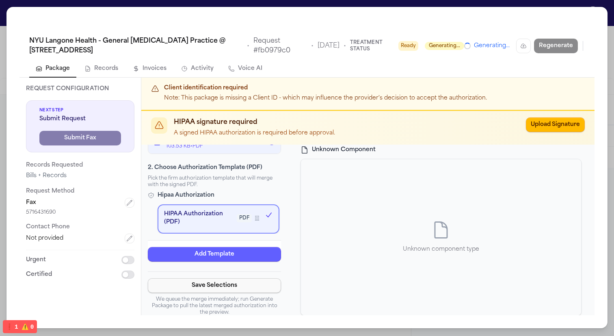
click at [233, 284] on button "Save Selections" at bounding box center [214, 285] width 133 height 15
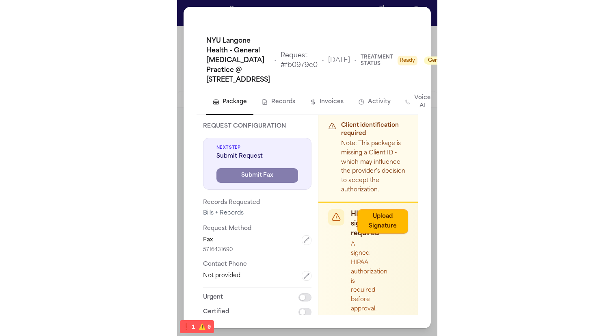
scroll to position [191, 0]
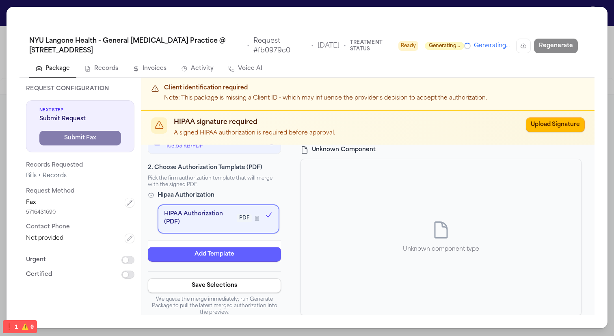
click at [408, 18] on div "**********" at bounding box center [307, 167] width 601 height 321
click at [414, 3] on div "**********" at bounding box center [307, 168] width 614 height 336
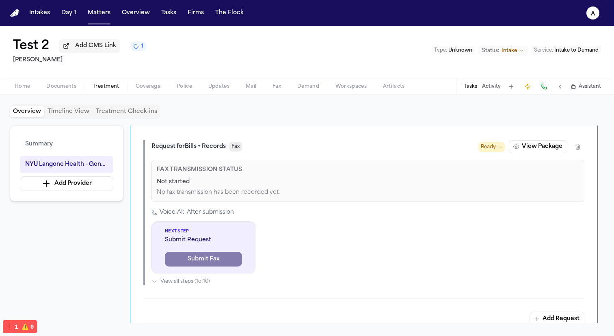
scroll to position [230, 0]
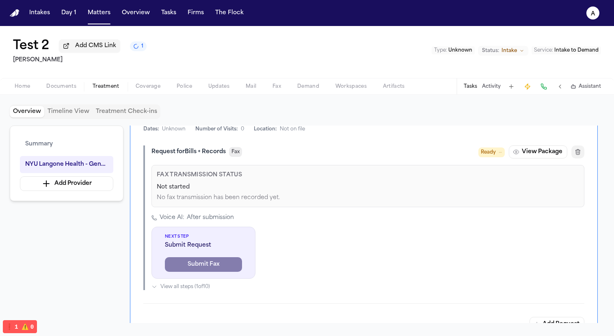
click at [580, 152] on icon "button" at bounding box center [578, 152] width 7 height 7
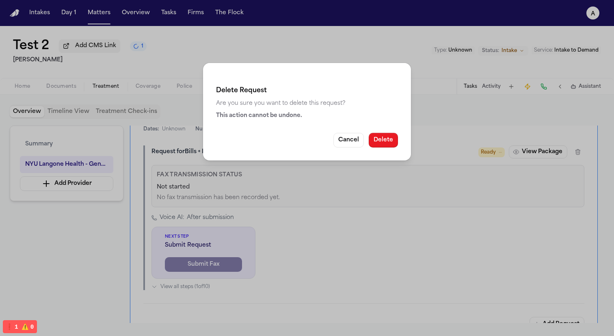
click at [380, 144] on button "Delete" at bounding box center [383, 140] width 29 height 15
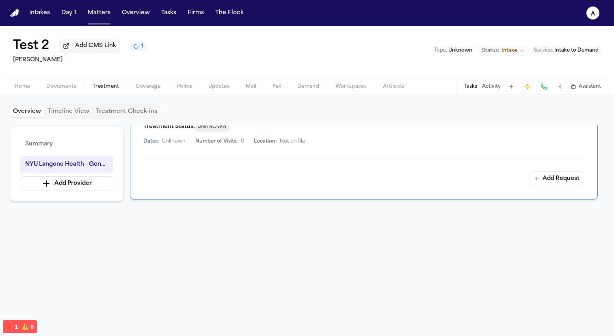
scroll to position [200, 0]
click at [555, 183] on button "Add Request" at bounding box center [557, 178] width 55 height 15
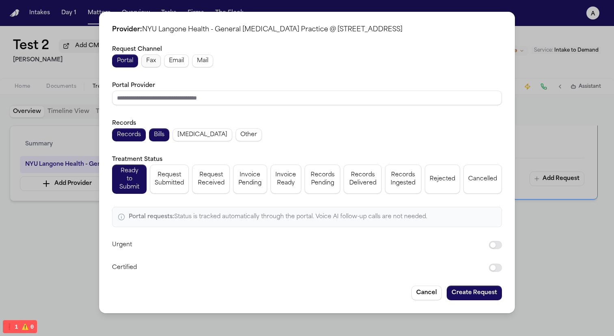
click at [152, 65] on span "Fax" at bounding box center [151, 61] width 10 height 8
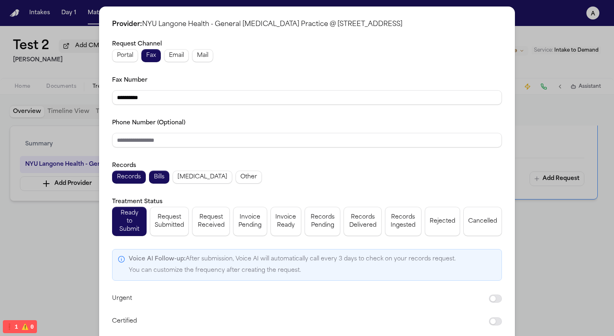
scroll to position [29, 0]
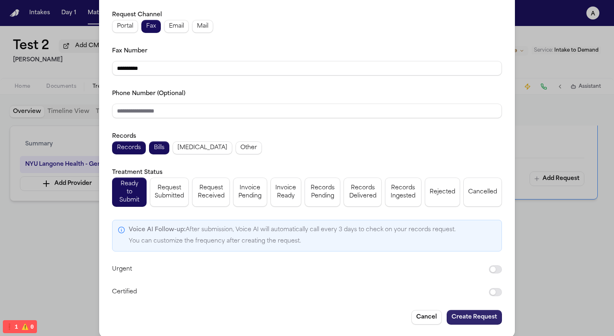
click at [490, 310] on button "Create Request" at bounding box center [474, 317] width 55 height 15
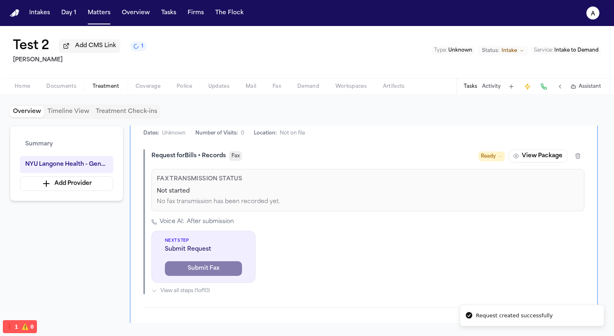
scroll to position [223, 0]
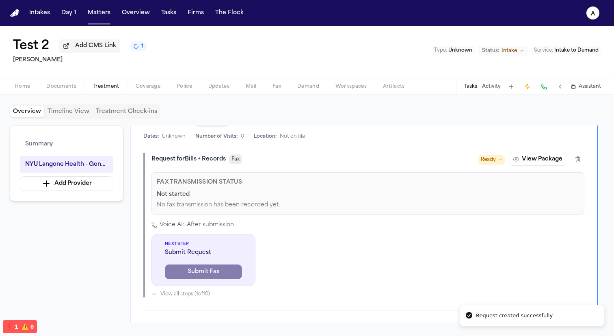
click at [541, 162] on button "View Package" at bounding box center [538, 159] width 59 height 13
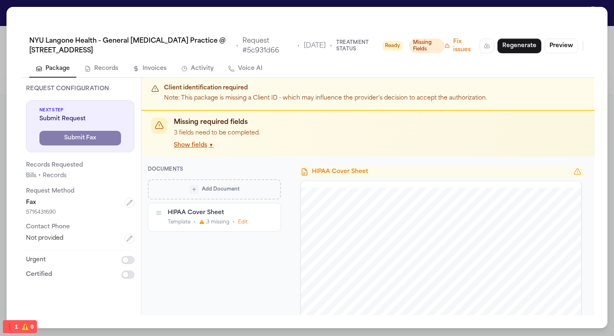
click at [269, 213] on icon "button" at bounding box center [269, 213] width 3 height 3
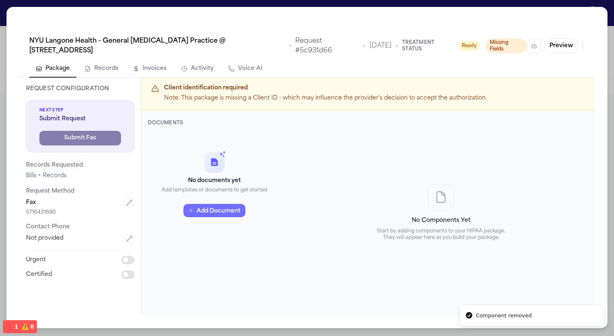
click at [234, 209] on button "Add Document" at bounding box center [215, 210] width 62 height 13
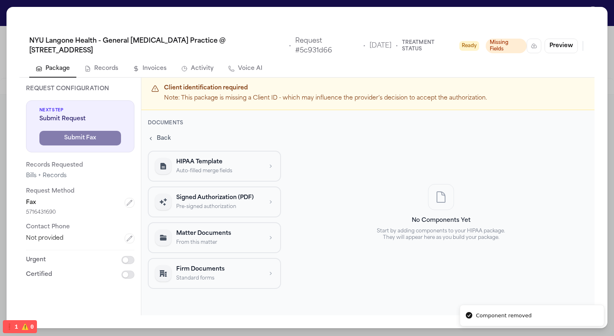
click at [235, 207] on p "Pre-signed authorization" at bounding box center [219, 207] width 86 height 7
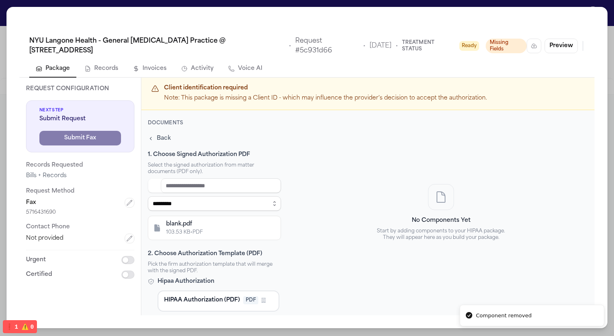
scroll to position [0, 0]
click at [226, 303] on span "HIPAA Authorization (PDF)" at bounding box center [202, 300] width 76 height 8
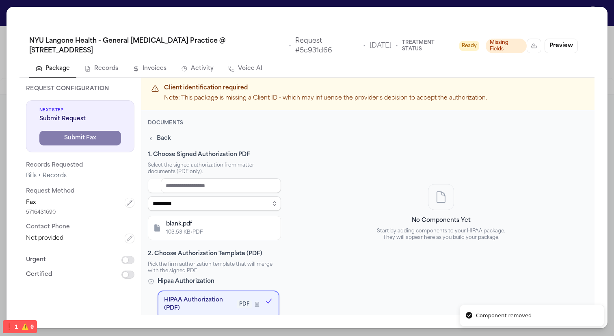
click at [233, 221] on div "blank.pdf" at bounding box center [221, 224] width 110 height 8
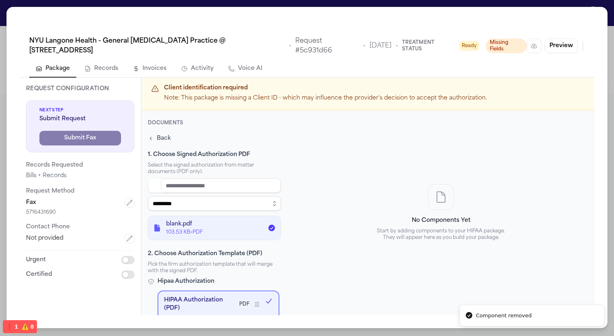
scroll to position [87, 0]
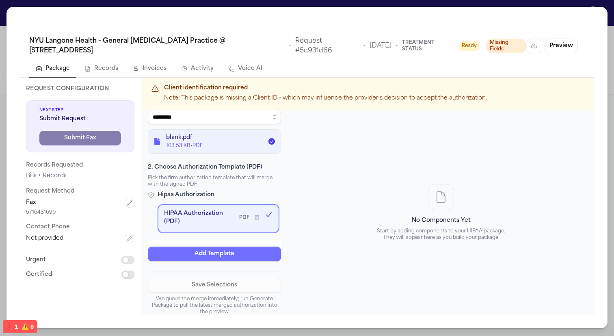
click at [245, 258] on button "Add Template" at bounding box center [214, 254] width 133 height 15
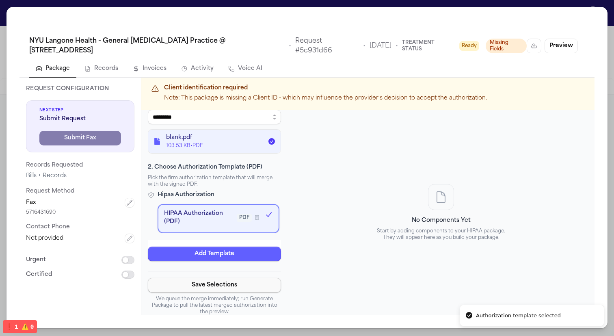
click at [244, 284] on button "Save Selections" at bounding box center [214, 285] width 133 height 15
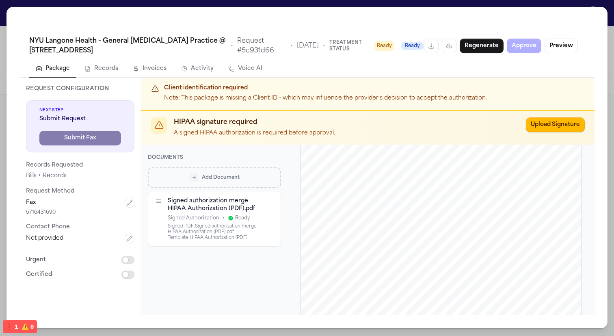
scroll to position [48, 0]
click at [249, 182] on button "Add Document" at bounding box center [214, 177] width 133 height 20
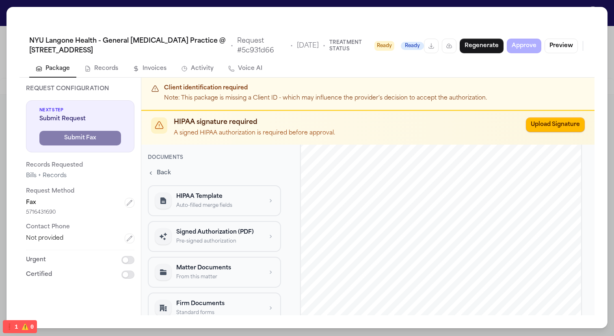
click at [224, 238] on p "Pre-signed authorization" at bounding box center [219, 241] width 86 height 7
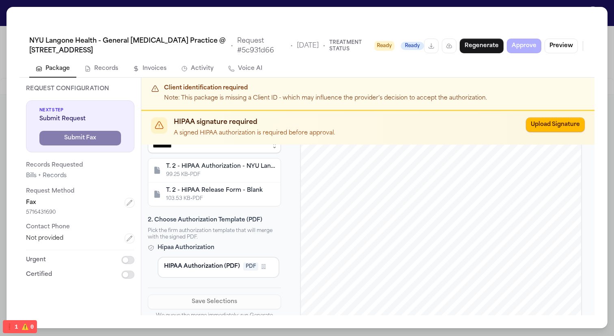
scroll to position [106, 0]
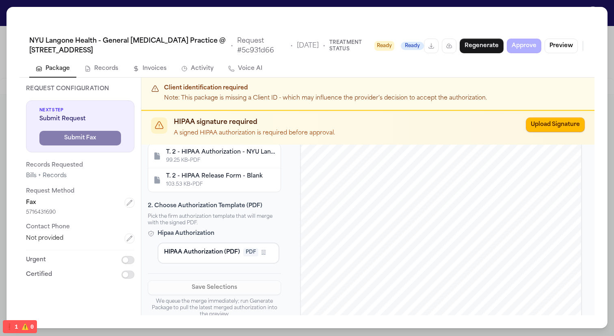
click at [246, 186] on div "103.53 KB • PDF" at bounding box center [221, 184] width 110 height 7
click at [220, 257] on button "HIPAA Authorization (PDF) PDF Firm Template" at bounding box center [219, 253] width 122 height 21
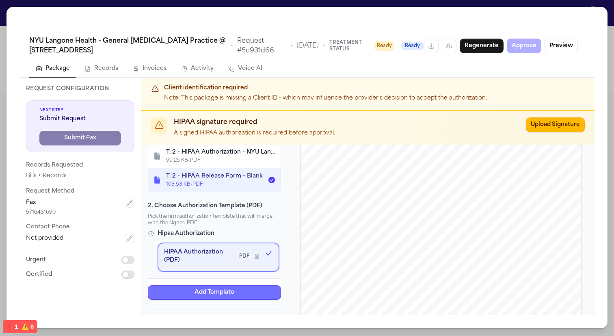
scroll to position [145, 0]
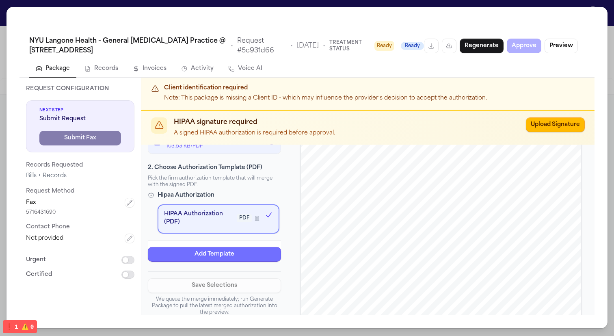
click at [233, 251] on button "Add Template" at bounding box center [214, 254] width 133 height 15
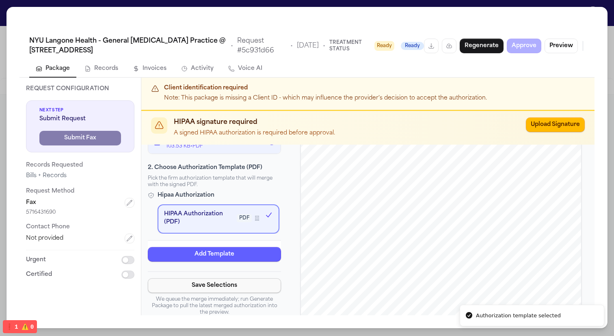
click at [237, 288] on button "Save Selections" at bounding box center [214, 285] width 133 height 15
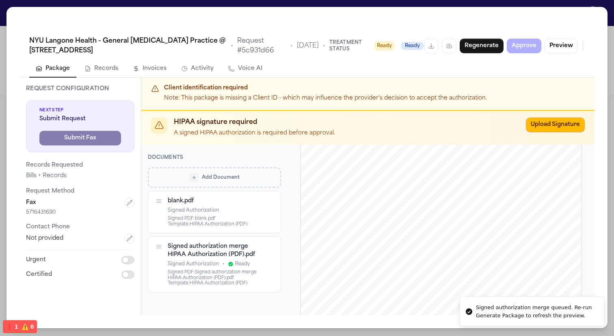
scroll to position [0, 0]
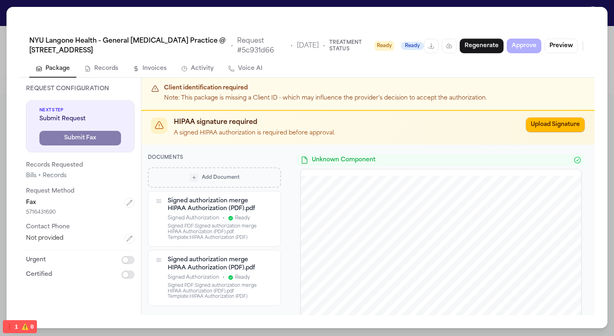
click at [223, 211] on div "Signed authorization merge HIPAA Authorization (PDF).pdf" at bounding box center [214, 205] width 93 height 16
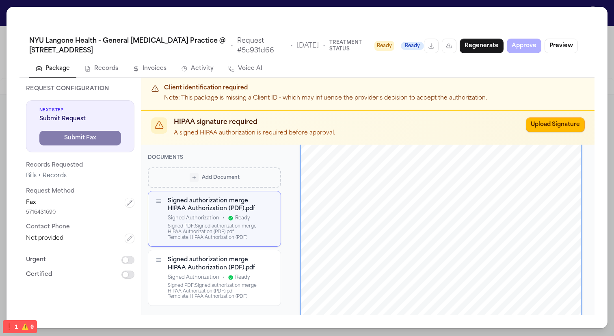
scroll to position [159, 0]
click at [232, 275] on icon at bounding box center [231, 278] width 6 height 6
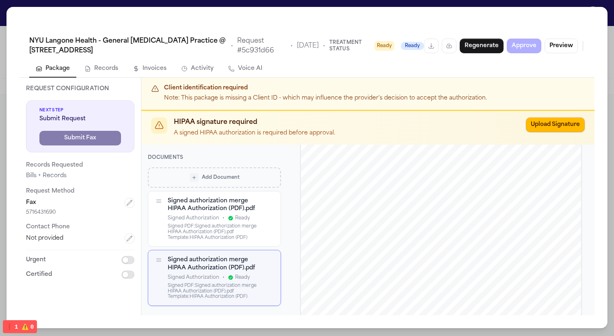
scroll to position [0, 0]
click at [234, 224] on div "Signed PDF: Signed authorization merge HIPAA Authorization (PDF).pdf" at bounding box center [214, 229] width 93 height 11
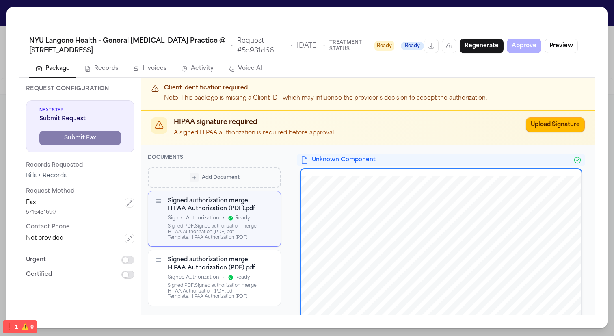
click at [198, 286] on div "Signed PDF: Signed authorization merge HIPAA Authorization (PDF).pdf" at bounding box center [214, 288] width 93 height 11
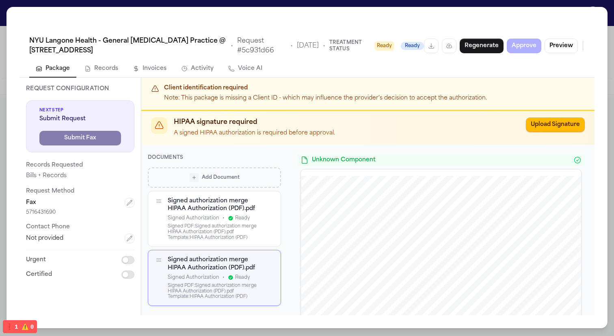
click at [198, 226] on div "Signed PDF: Signed authorization merge HIPAA Authorization (PDF).pdf" at bounding box center [214, 229] width 93 height 11
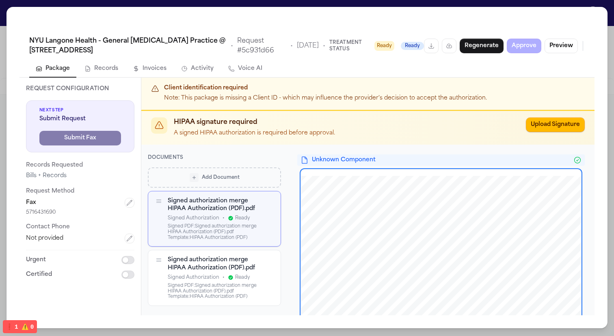
click at [211, 261] on div "Signed authorization merge HIPAA Authorization (PDF).pdf" at bounding box center [214, 264] width 93 height 16
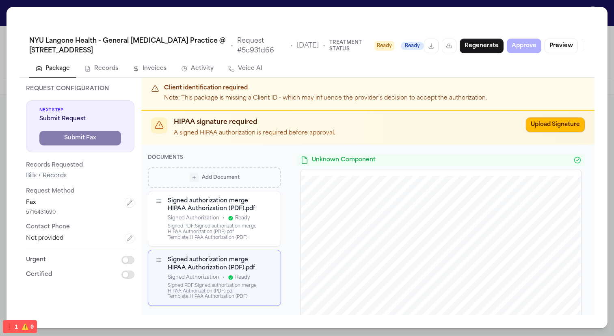
click at [202, 209] on div "Signed authorization merge HIPAA Authorization (PDF).pdf" at bounding box center [214, 205] width 93 height 16
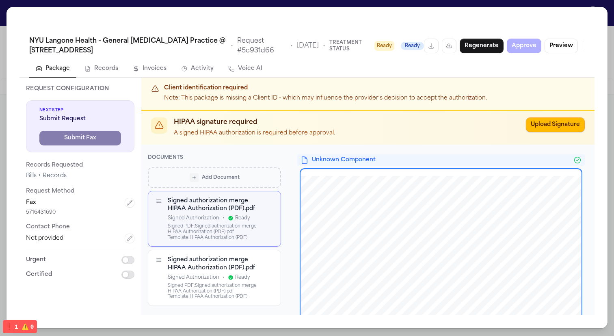
click at [91, 37] on span "NYU Langone Health - General Radiology Practice @ 204 East 34th Street" at bounding box center [127, 46] width 197 height 20
click at [496, 48] on button "Regenerate" at bounding box center [482, 46] width 44 height 15
click at [224, 264] on div "Signed authorization merge HIPAA Authorization (PDF).pdf" at bounding box center [214, 264] width 93 height 16
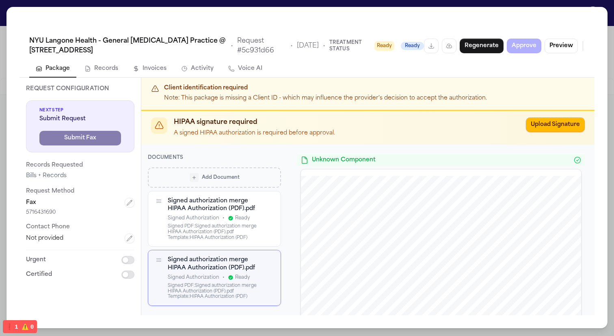
click at [222, 227] on div "Signed PDF: Signed authorization merge HIPAA Authorization (PDF).pdf" at bounding box center [214, 229] width 93 height 11
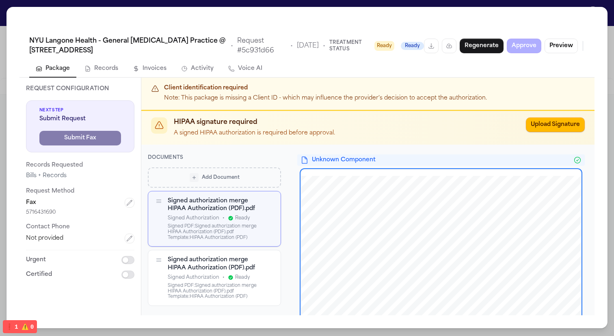
click at [271, 199] on icon "button" at bounding box center [270, 202] width 6 height 6
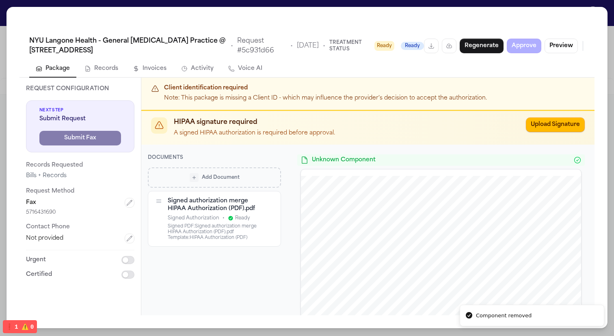
click at [269, 202] on icon "button" at bounding box center [270, 202] width 6 height 6
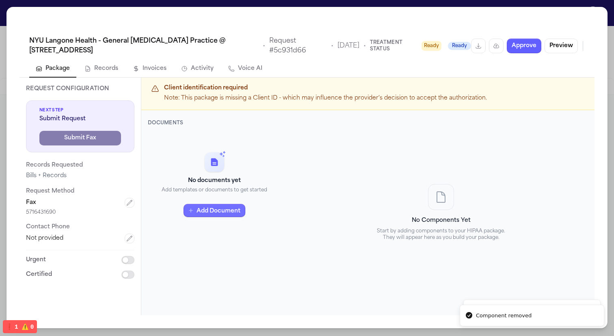
click at [231, 212] on button "Add Document" at bounding box center [215, 210] width 62 height 13
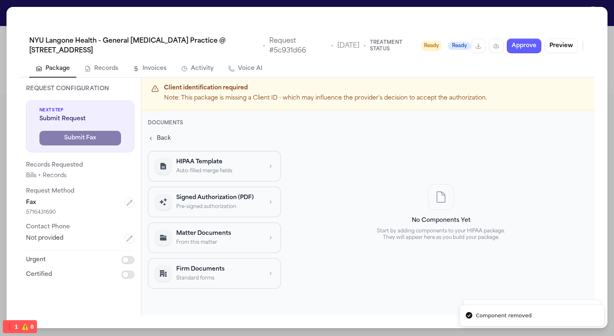
click at [228, 209] on p "Pre-signed authorization" at bounding box center [219, 207] width 86 height 7
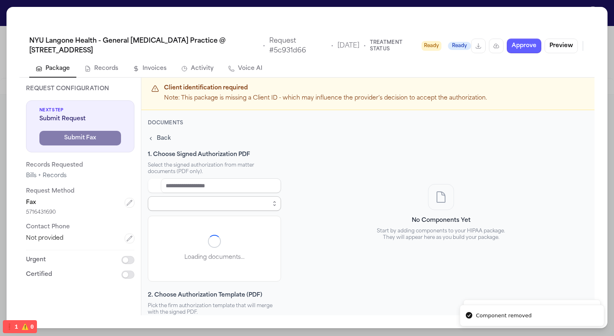
select select "**********"
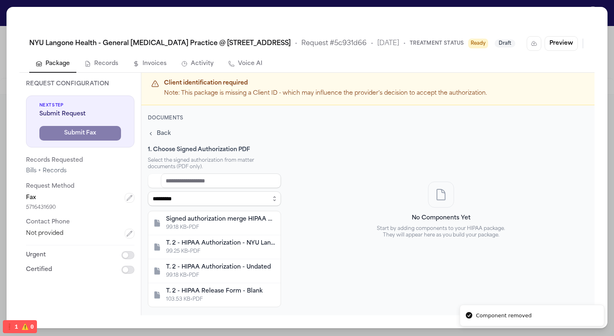
scroll to position [0, 0]
click at [234, 290] on div "T. 2 - HIPAA Release Form - Blank" at bounding box center [221, 291] width 110 height 8
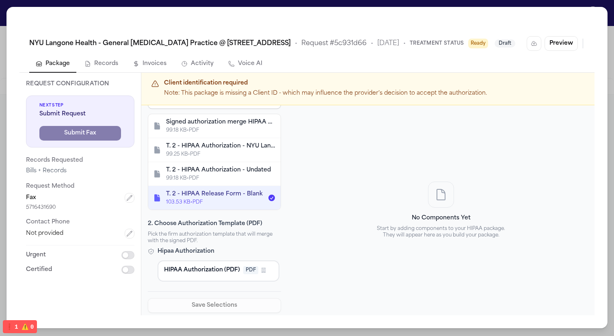
scroll to position [117, 0]
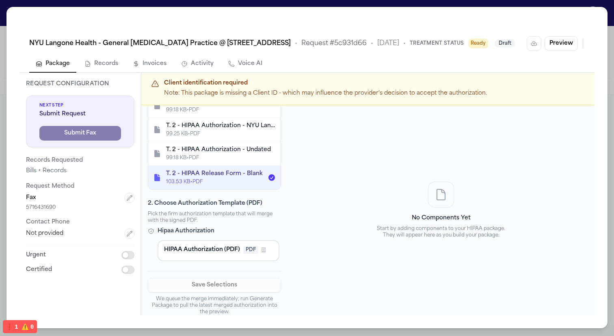
click at [229, 252] on span "HIPAA Authorization (PDF)" at bounding box center [202, 250] width 76 height 8
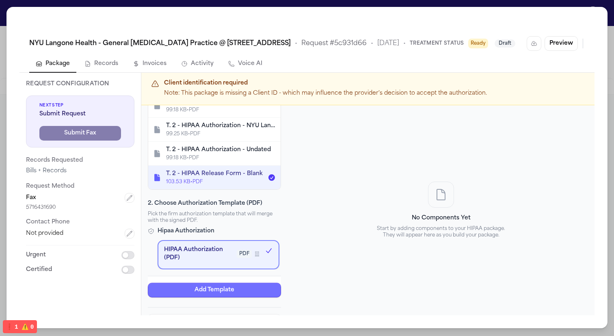
click at [255, 289] on button "Add Template" at bounding box center [214, 290] width 133 height 15
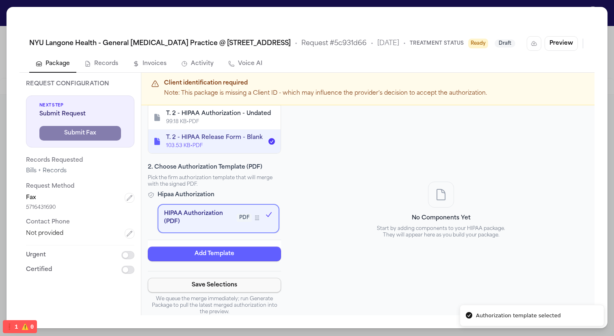
click at [247, 287] on button "Save Selections" at bounding box center [214, 285] width 133 height 15
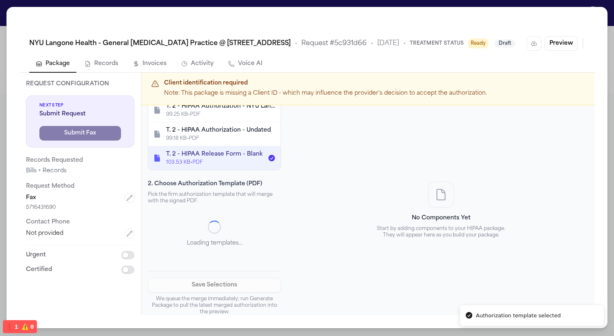
scroll to position [0, 0]
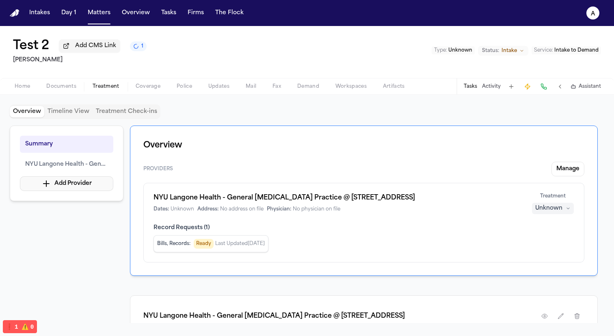
click at [95, 186] on button "Add Provider" at bounding box center [66, 183] width 93 height 15
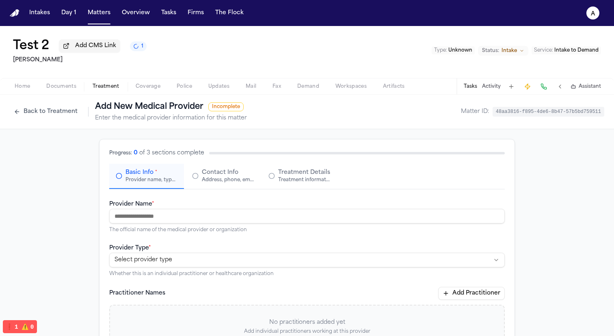
click at [178, 222] on input "Provider Name *" at bounding box center [307, 216] width 396 height 15
paste input "**********"
type input "**********"
paste input "**********"
type input "**********"
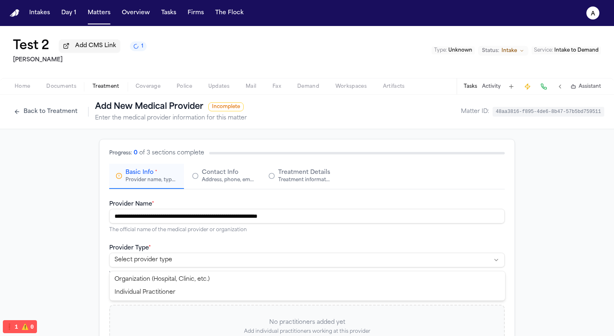
click at [275, 263] on html "**********" at bounding box center [307, 168] width 614 height 336
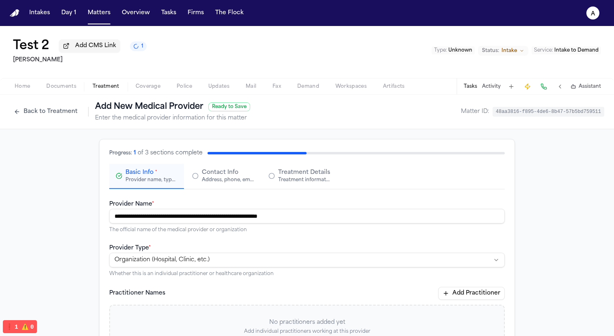
click at [237, 183] on div "Address, phone, email, and other contact details" at bounding box center [228, 180] width 52 height 7
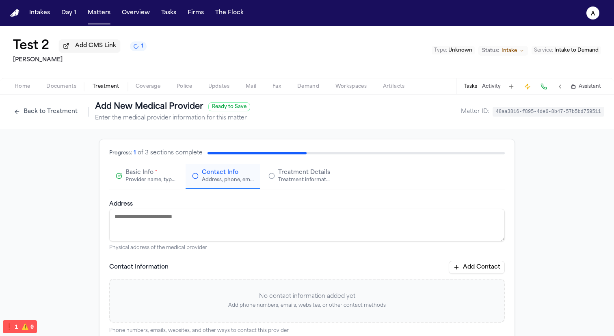
click at [241, 229] on textarea "Address" at bounding box center [307, 225] width 396 height 33
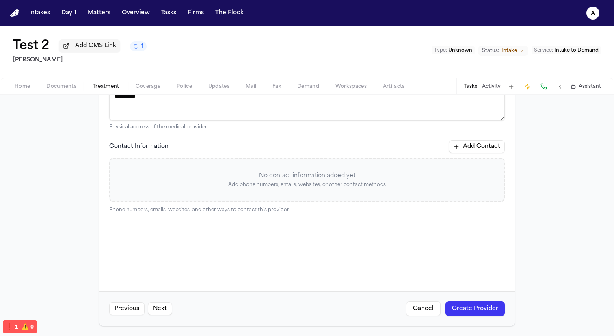
type textarea "**********"
click at [486, 312] on button "Create Provider" at bounding box center [475, 308] width 59 height 15
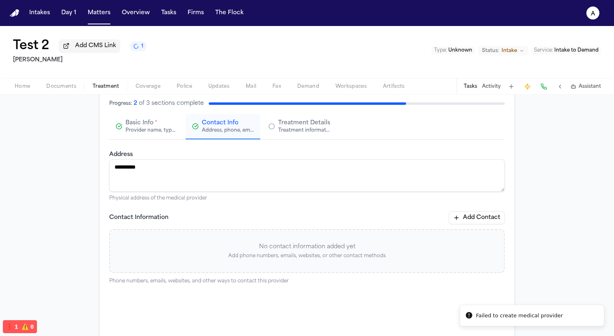
scroll to position [65, 0]
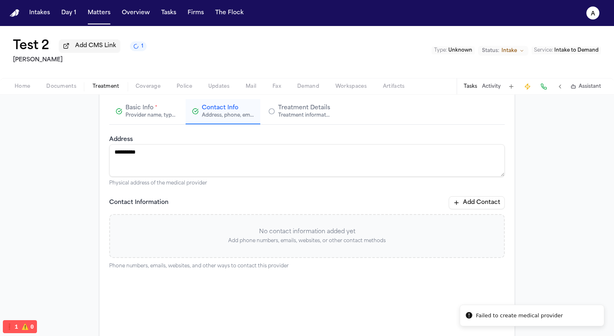
click at [372, 158] on textarea "**********" at bounding box center [307, 160] width 396 height 33
click at [476, 206] on button "Add Contact" at bounding box center [477, 202] width 56 height 13
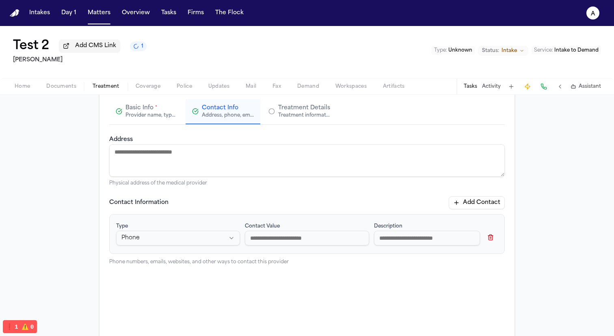
click at [190, 238] on html "Intakes Day 1 Matters Overview Tasks Firms The Flock a Test 2 Add CMS Link 1 He…" at bounding box center [307, 168] width 614 height 336
select select "***"
click at [433, 241] on input at bounding box center [427, 238] width 106 height 15
paste input "**********"
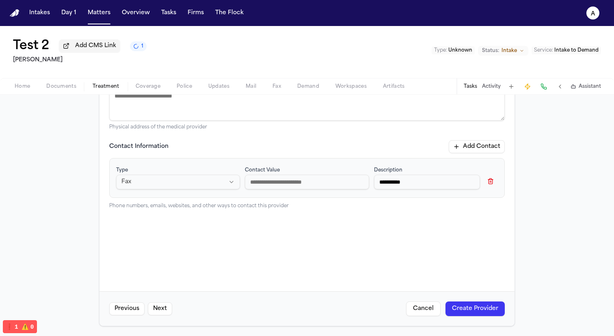
type input "**********"
click at [472, 308] on button "Create Provider" at bounding box center [475, 308] width 59 height 15
click at [449, 306] on button "Create Provider" at bounding box center [475, 308] width 59 height 15
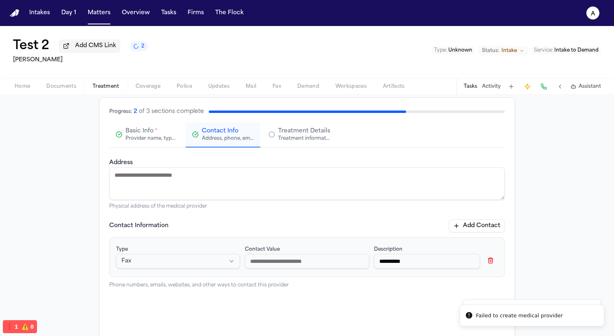
scroll to position [0, 0]
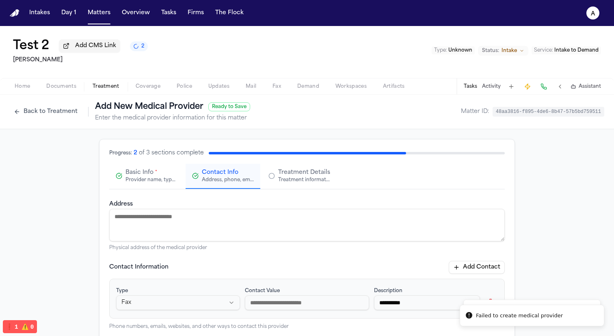
click at [144, 167] on button "Basic Info * Provider name, type, and general information" at bounding box center [146, 176] width 75 height 25
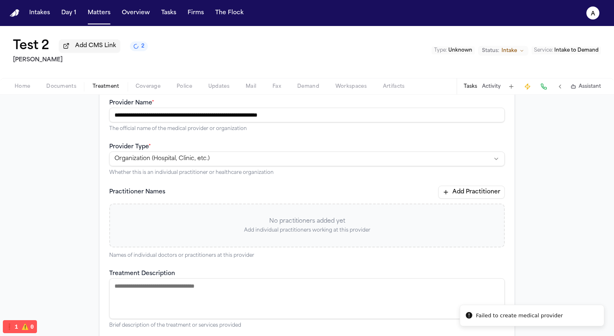
scroll to position [89, 0]
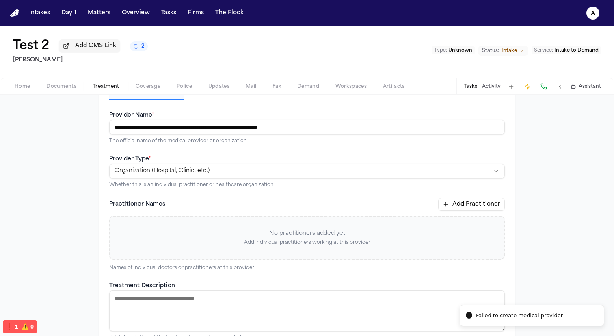
click at [301, 131] on input "**********" at bounding box center [307, 127] width 396 height 15
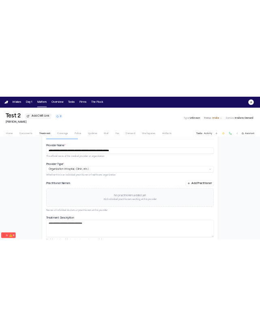
scroll to position [212, 0]
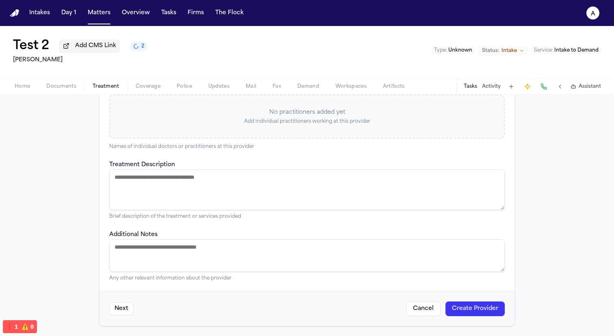
type input "**********"
click at [484, 318] on div "Next Cancel Create Provider" at bounding box center [307, 308] width 415 height 35
click at [483, 311] on button "Create Provider" at bounding box center [475, 308] width 59 height 15
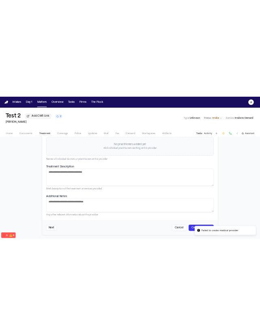
scroll to position [254, 0]
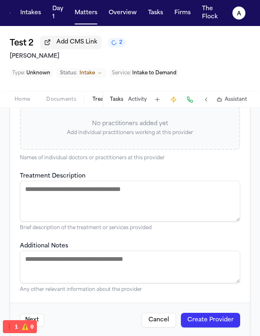
click at [226, 316] on button "Create Provider" at bounding box center [210, 320] width 59 height 15
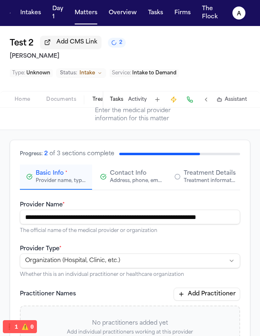
scroll to position [0, 0]
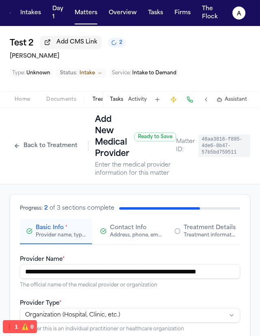
click at [138, 241] on button "Contact Info Address, phone, email, and other contact details" at bounding box center [130, 231] width 72 height 25
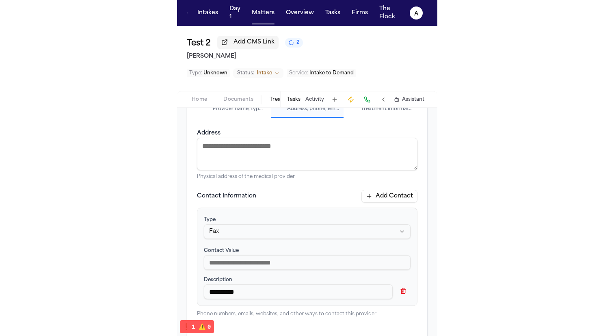
scroll to position [176, 0]
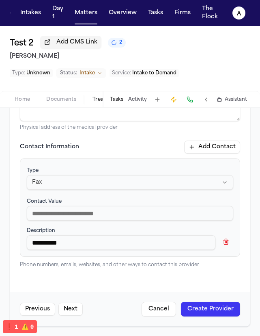
click at [152, 218] on input at bounding box center [130, 213] width 207 height 15
type input "*"
click at [213, 267] on p "Phone numbers, emails, websites, and other ways to contact this provider" at bounding box center [130, 265] width 221 height 7
click at [228, 307] on button "Create Provider" at bounding box center [210, 309] width 59 height 15
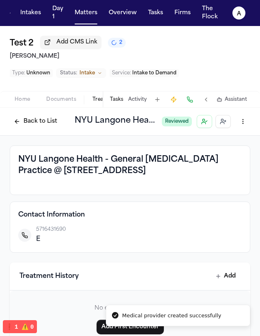
click at [27, 126] on button "Back to List" at bounding box center [36, 121] width 52 height 13
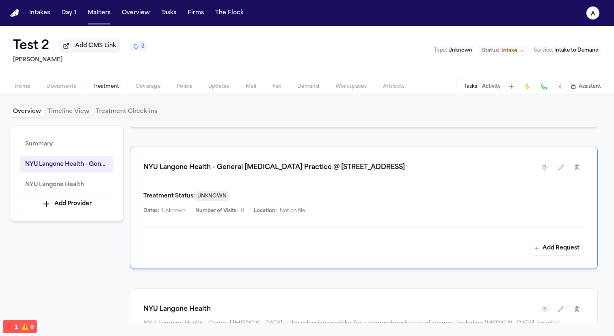
scroll to position [244, 0]
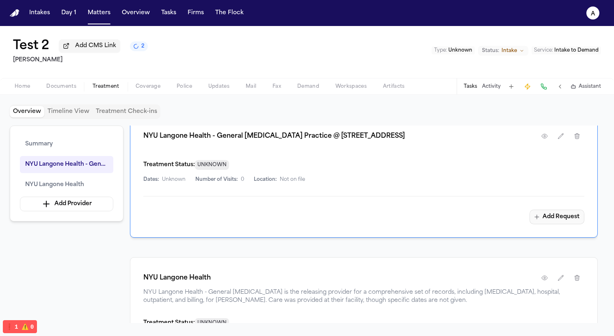
click at [541, 220] on button "Add Request" at bounding box center [557, 217] width 55 height 15
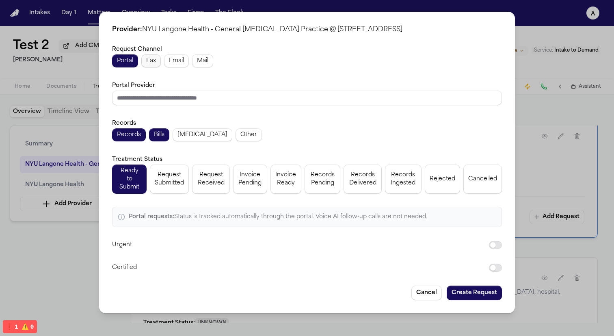
click at [150, 62] on span "Fax" at bounding box center [151, 61] width 10 height 8
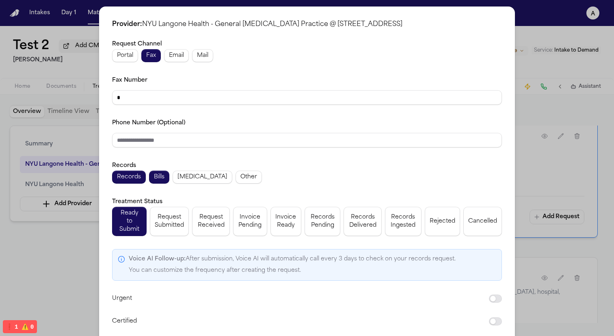
scroll to position [29, 0]
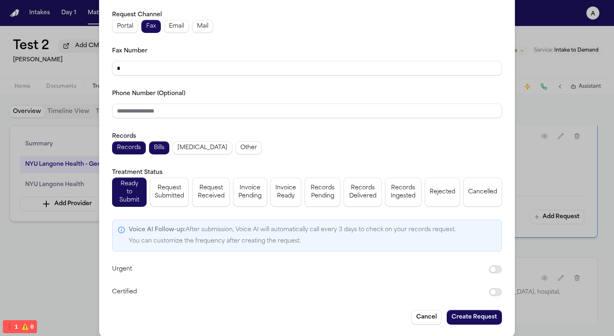
click at [469, 310] on button "Create Request" at bounding box center [474, 317] width 55 height 15
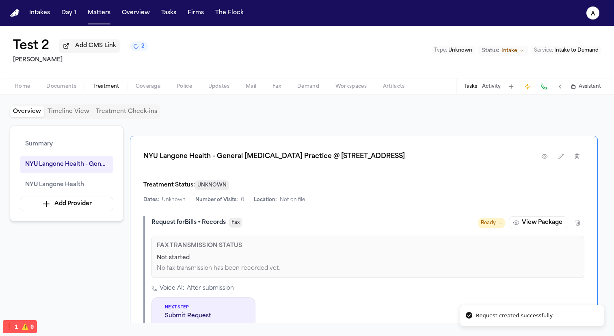
scroll to position [264, 0]
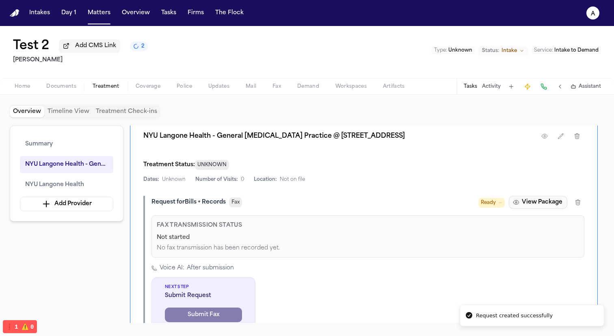
click at [553, 201] on button "View Package" at bounding box center [538, 202] width 59 height 13
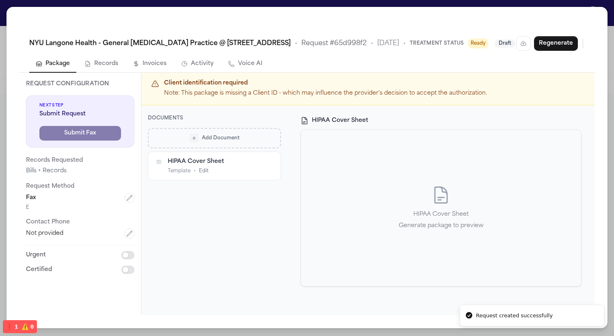
click at [259, 139] on div "Add Document" at bounding box center [215, 138] width 122 height 9
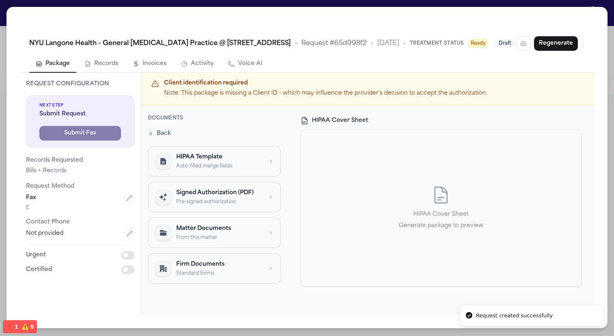
click at [241, 191] on p "Signed Authorization (PDF)" at bounding box center [219, 193] width 86 height 8
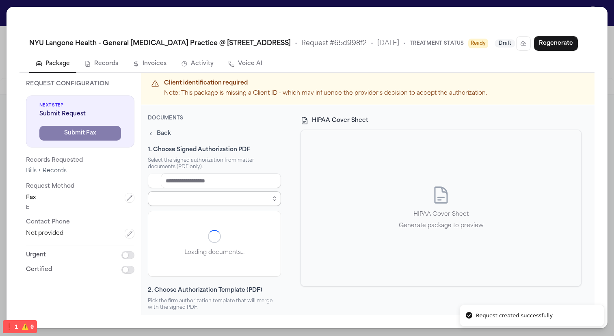
select select "**********"
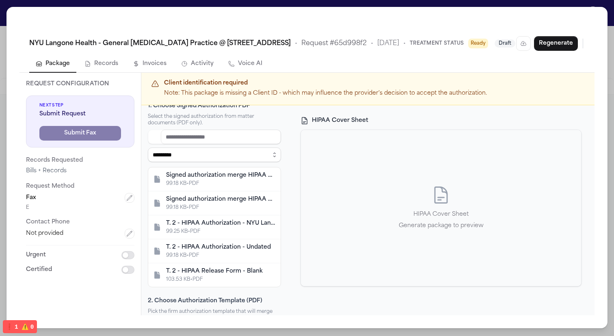
scroll to position [141, 0]
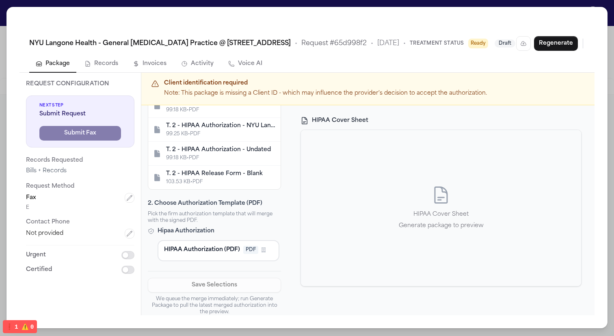
click at [243, 179] on div "103.53 KB • PDF" at bounding box center [221, 182] width 110 height 7
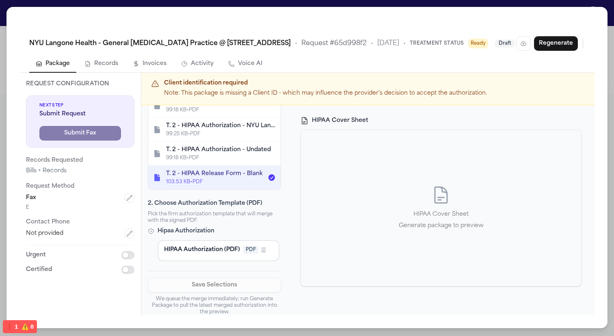
click at [238, 247] on span "HIPAA Authorization (PDF)" at bounding box center [202, 250] width 76 height 8
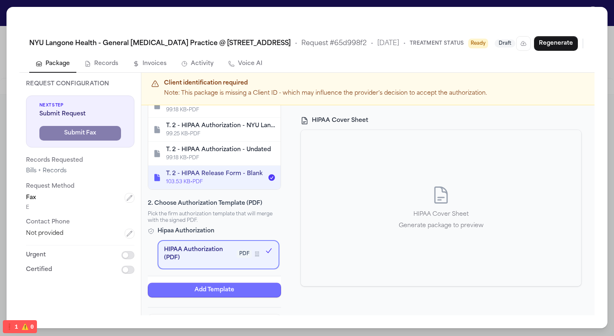
click at [231, 288] on button "Add Template" at bounding box center [214, 290] width 133 height 15
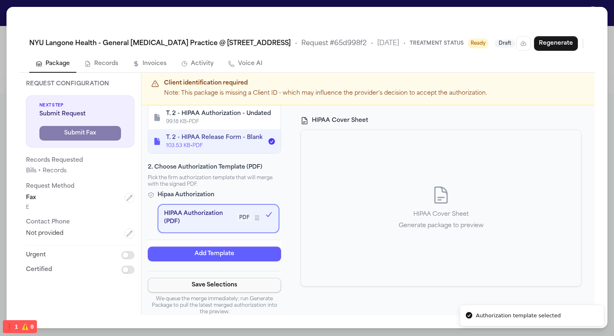
click at [231, 283] on button "Save Selections" at bounding box center [214, 285] width 133 height 15
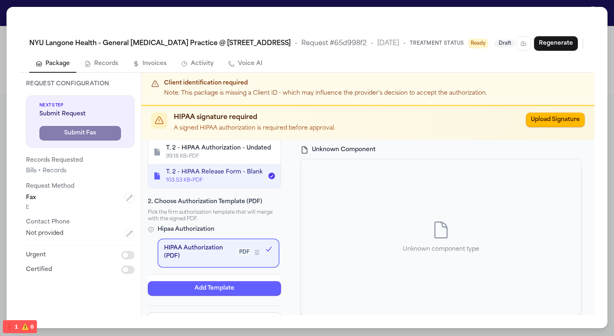
scroll to position [189, 0]
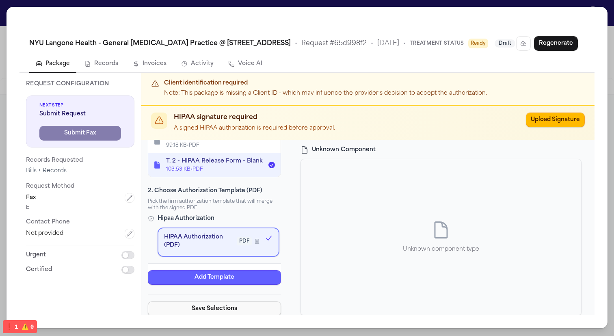
click at [212, 308] on button "Save Selections" at bounding box center [214, 308] width 133 height 15
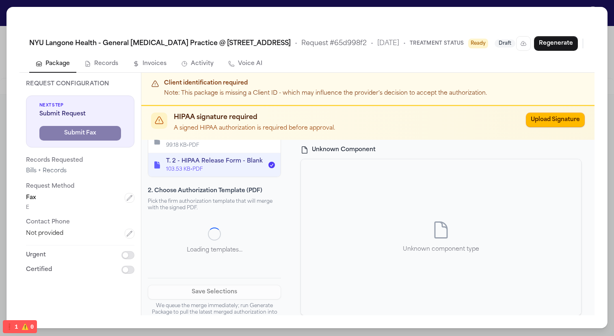
scroll to position [368, 0]
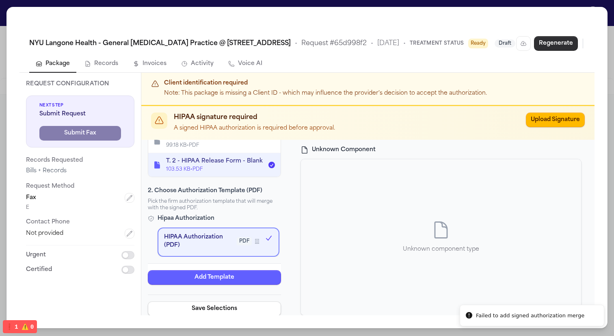
click at [550, 45] on button "Regenerate" at bounding box center [556, 43] width 44 height 15
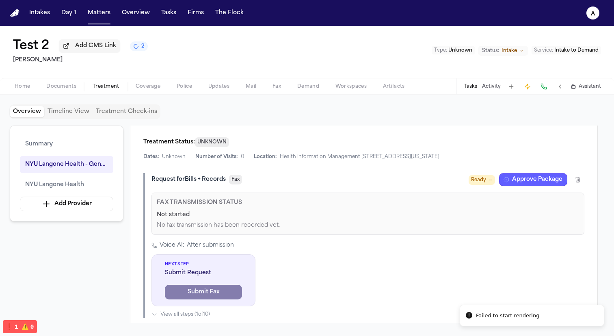
scroll to position [674, 0]
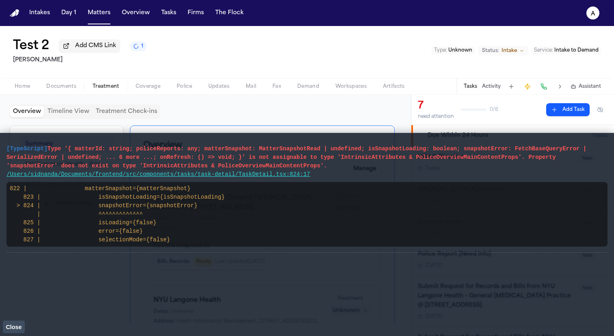
drag, startPoint x: 347, startPoint y: 177, endPoint x: 0, endPoint y: 145, distance: 348.5
click at [0, 145] on main "[TypeScript] Type '{ matterId: string; policeReports: any; matterSnapshot: Matt…" at bounding box center [307, 234] width 614 height 203
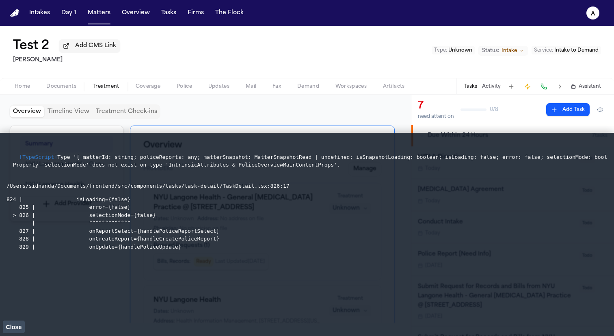
click at [17, 327] on span "Close" at bounding box center [14, 327] width 16 height 7
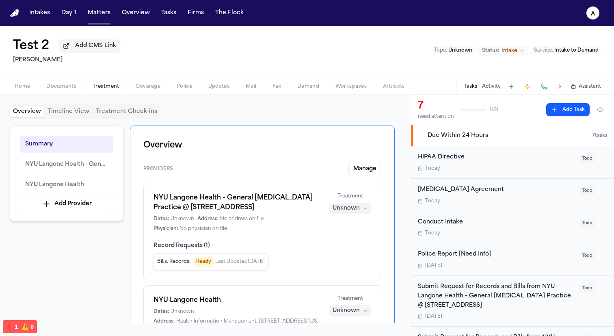
click at [17, 327] on button "❗️ 1 ⚠️ 0" at bounding box center [20, 326] width 34 height 13
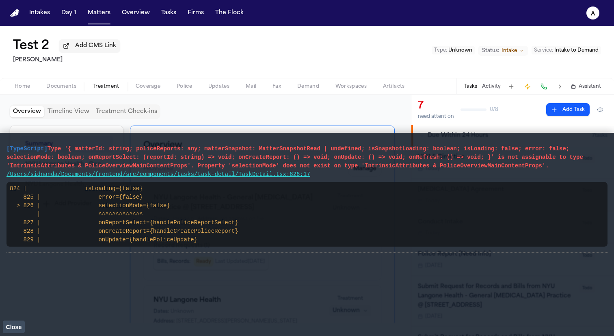
drag, startPoint x: 340, startPoint y: 176, endPoint x: 0, endPoint y: 141, distance: 341.5
click at [0, 141] on main "[TypeScript] Type '{ matterId: string; policeReports: any; matterSnapshot: Matt…" at bounding box center [307, 234] width 614 height 203
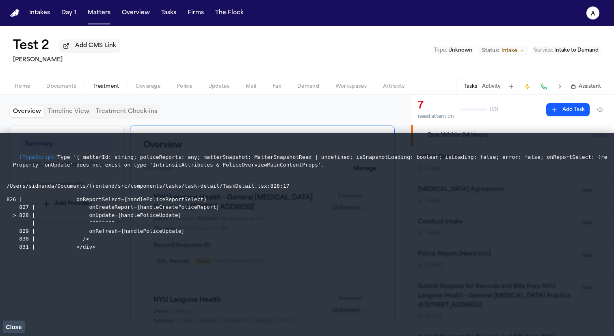
drag, startPoint x: 112, startPoint y: 249, endPoint x: 0, endPoint y: 150, distance: 149.4
click at [0, 150] on main "[TypeScript] Type '{ matterId: string; policeReports: any; matterSnapshot: Matt…" at bounding box center [307, 234] width 614 height 203
click at [8, 326] on span "Close" at bounding box center [14, 327] width 16 height 7
